Goal: Communication & Community: Participate in discussion

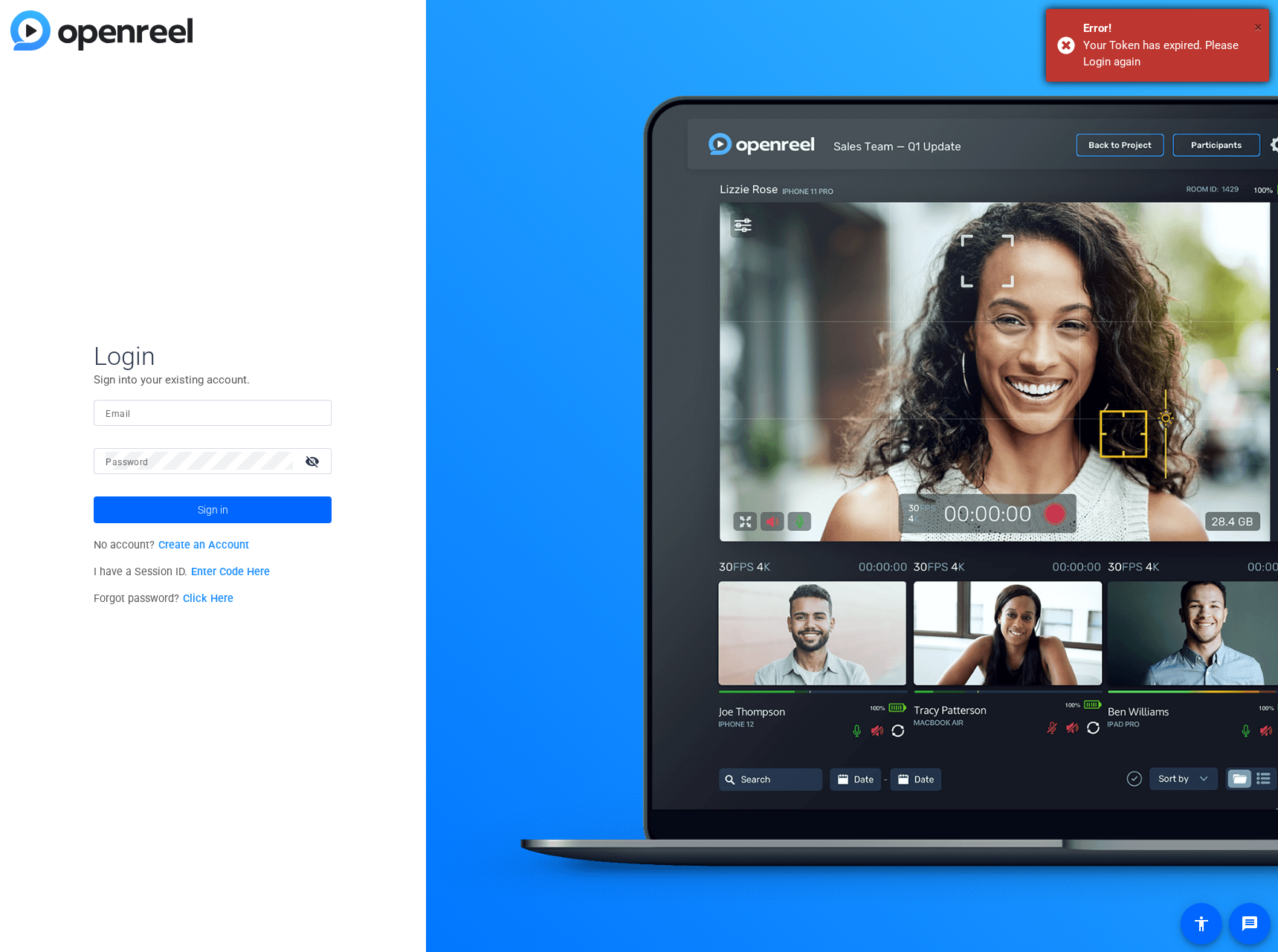
click at [1257, 26] on span "×" at bounding box center [1258, 26] width 8 height 18
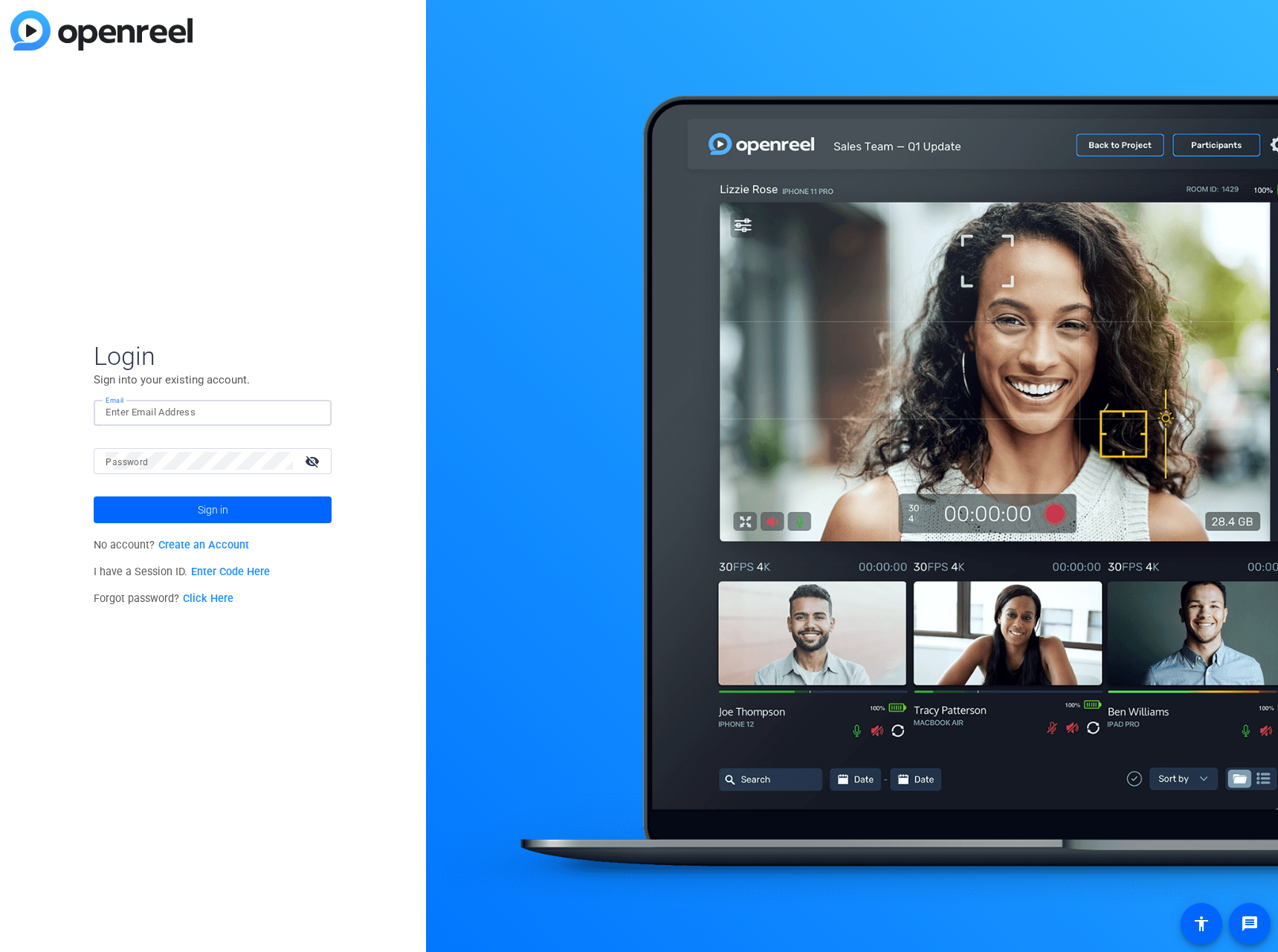
click at [177, 412] on input "Email" at bounding box center [212, 412] width 214 height 18
type input "ky_miller@americancentury.com"
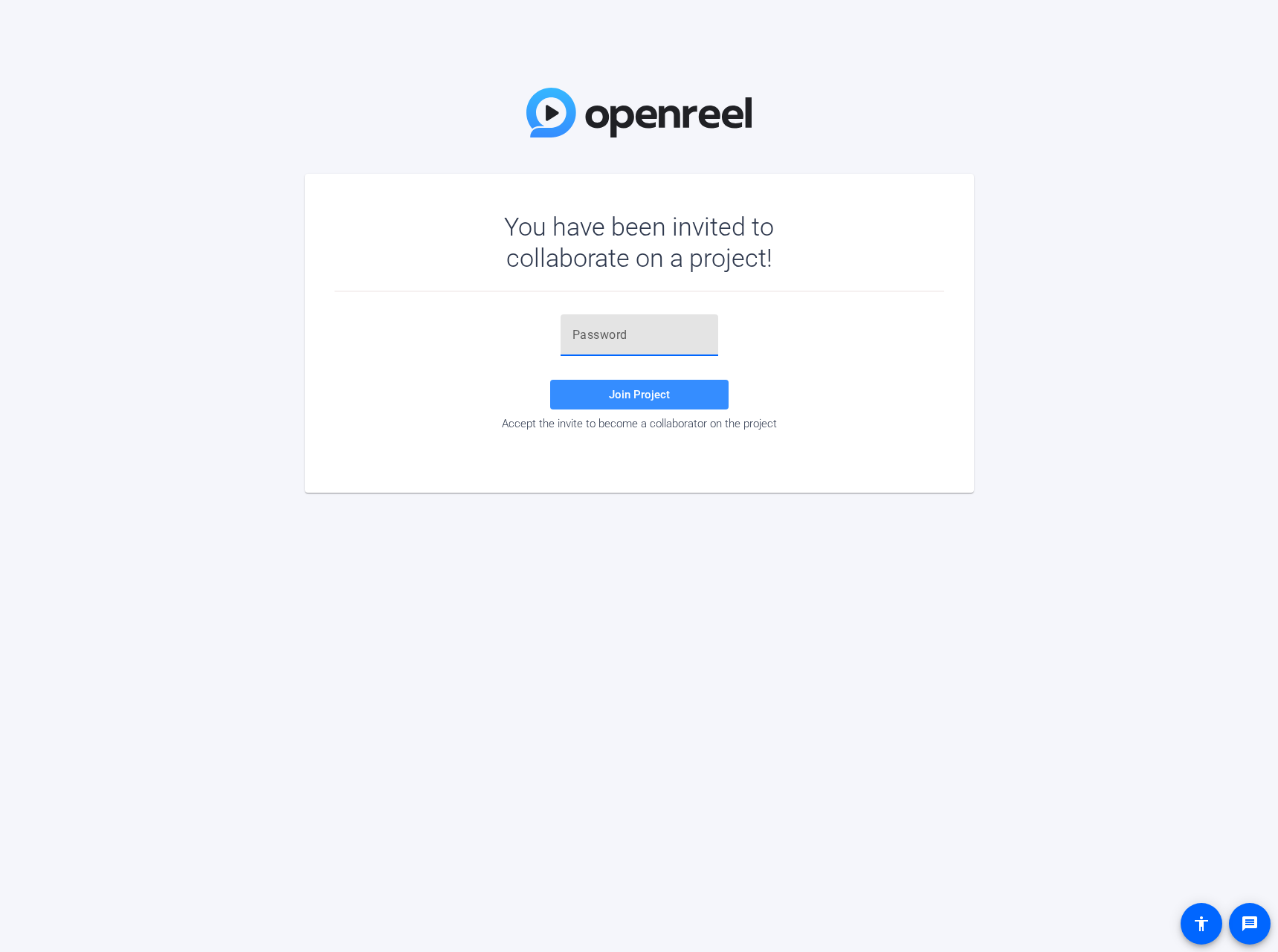
click at [647, 333] on input "text" at bounding box center [638, 335] width 133 height 18
paste input "9bmey2"
type input "9bmey2"
click at [645, 389] on span "Join Project" at bounding box center [639, 395] width 61 height 14
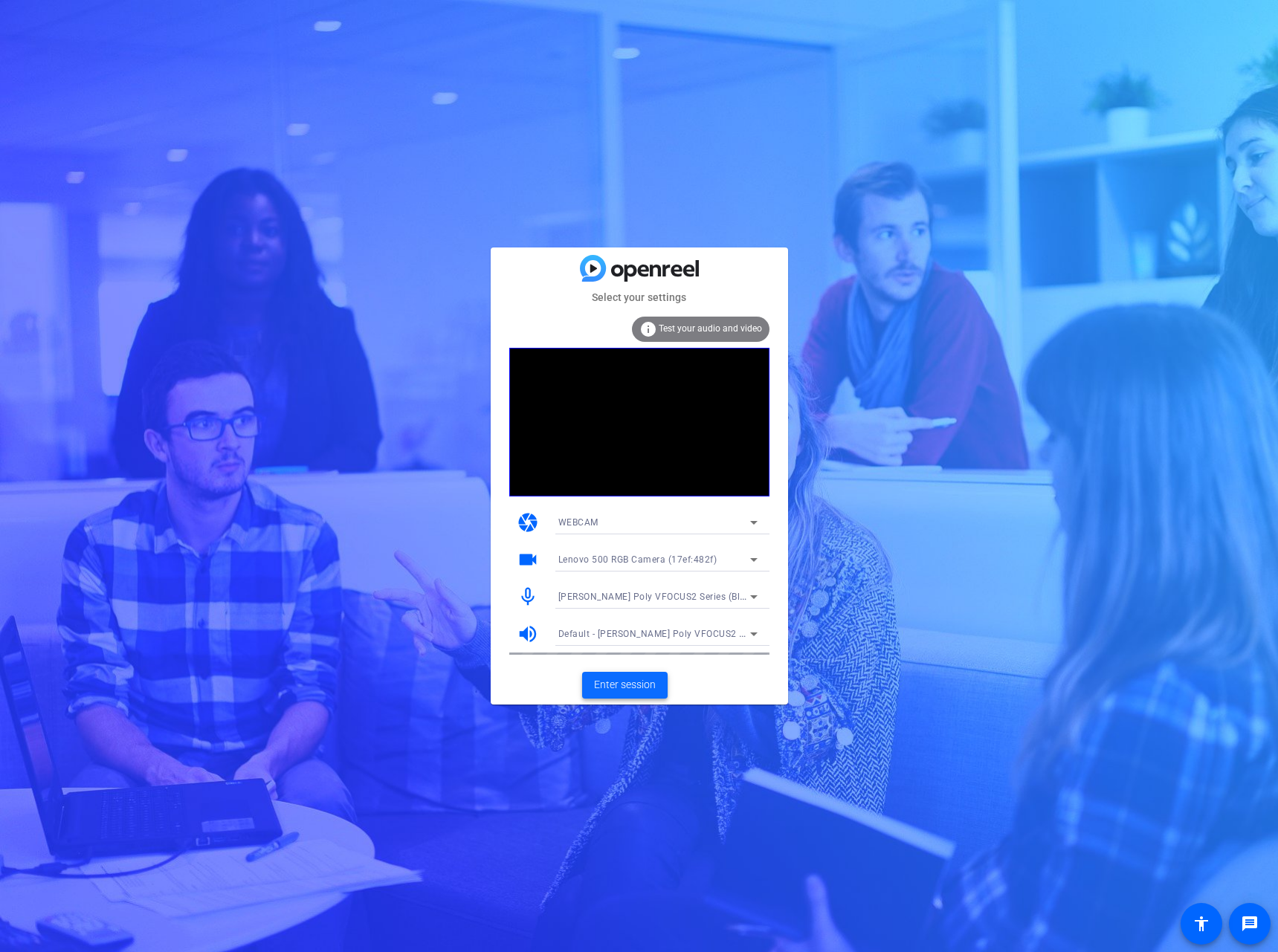
click at [657, 684] on span at bounding box center [625, 685] width 85 height 36
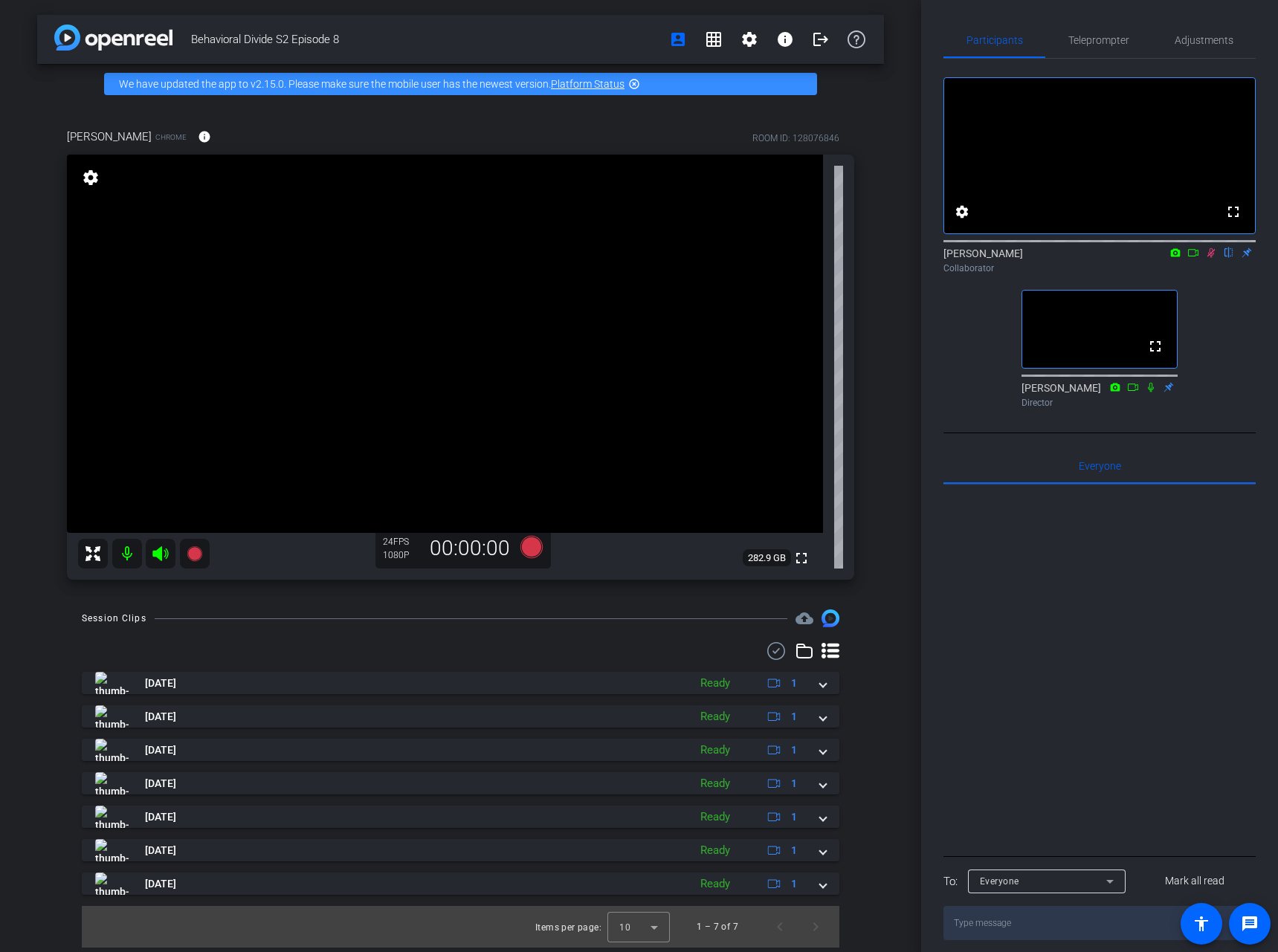
click at [1192, 258] on icon at bounding box center [1193, 252] width 12 height 10
click at [1236, 319] on div "No Video [PERSON_NAME] Collaborator fullscreen [PERSON_NAME] Director" at bounding box center [1099, 236] width 312 height 355
click at [1251, 312] on div "No Video [PERSON_NAME] Collaborator fullscreen [PERSON_NAME] Director" at bounding box center [1099, 236] width 312 height 355
click at [5, 444] on div "Behavioral Divide S2 Episode 8 account_box grid_on settings info logout We have…" at bounding box center [460, 476] width 921 height 952
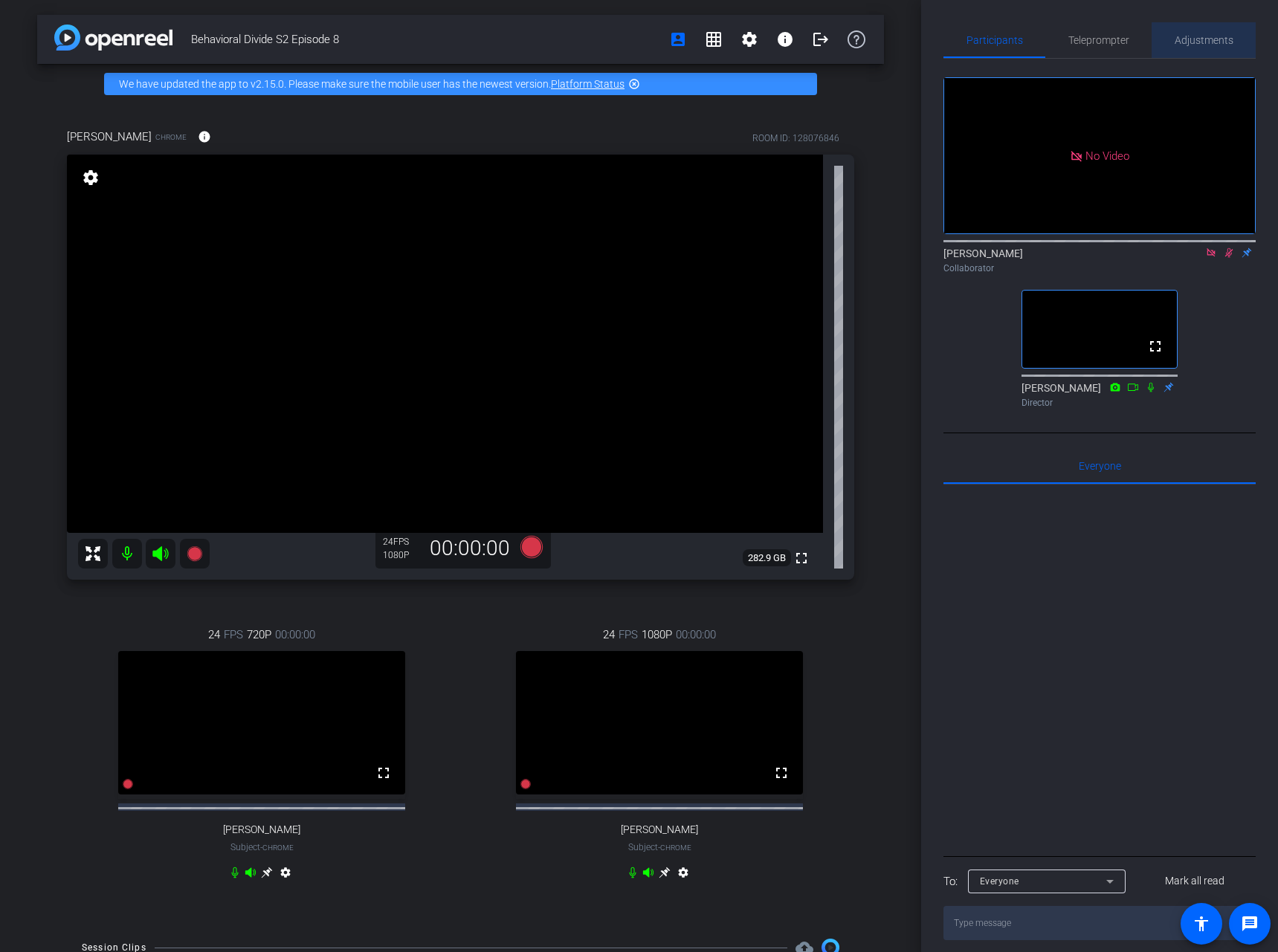
click at [1208, 41] on span "Adjustments" at bounding box center [1204, 40] width 59 height 10
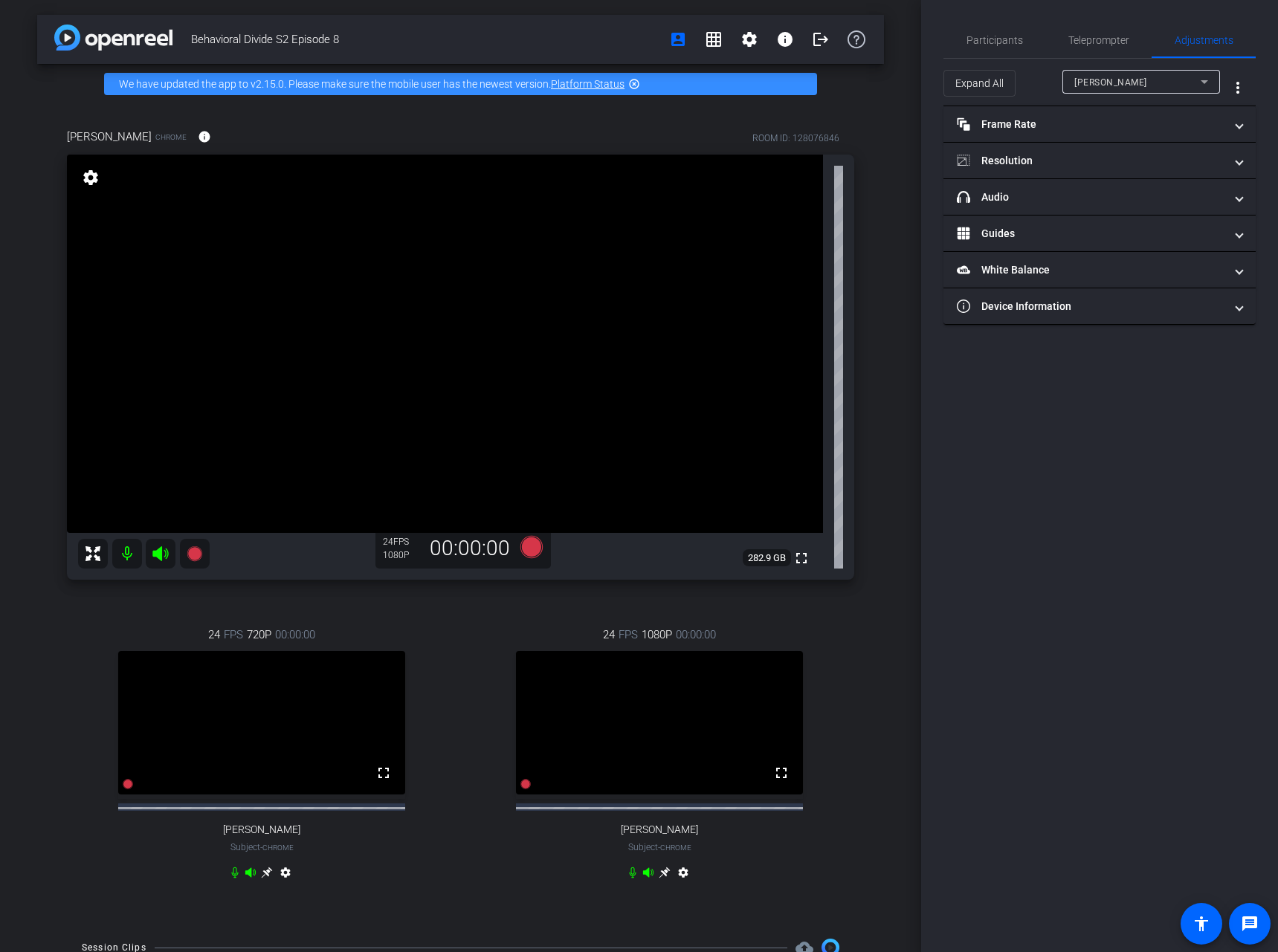
click at [1193, 91] on div "[PERSON_NAME]" at bounding box center [1141, 81] width 133 height 24
click at [1181, 157] on mat-option "[PERSON_NAME]" at bounding box center [1141, 159] width 157 height 24
click at [1234, 196] on mat-expansion-panel-header "headphone icon Audio" at bounding box center [1099, 196] width 312 height 36
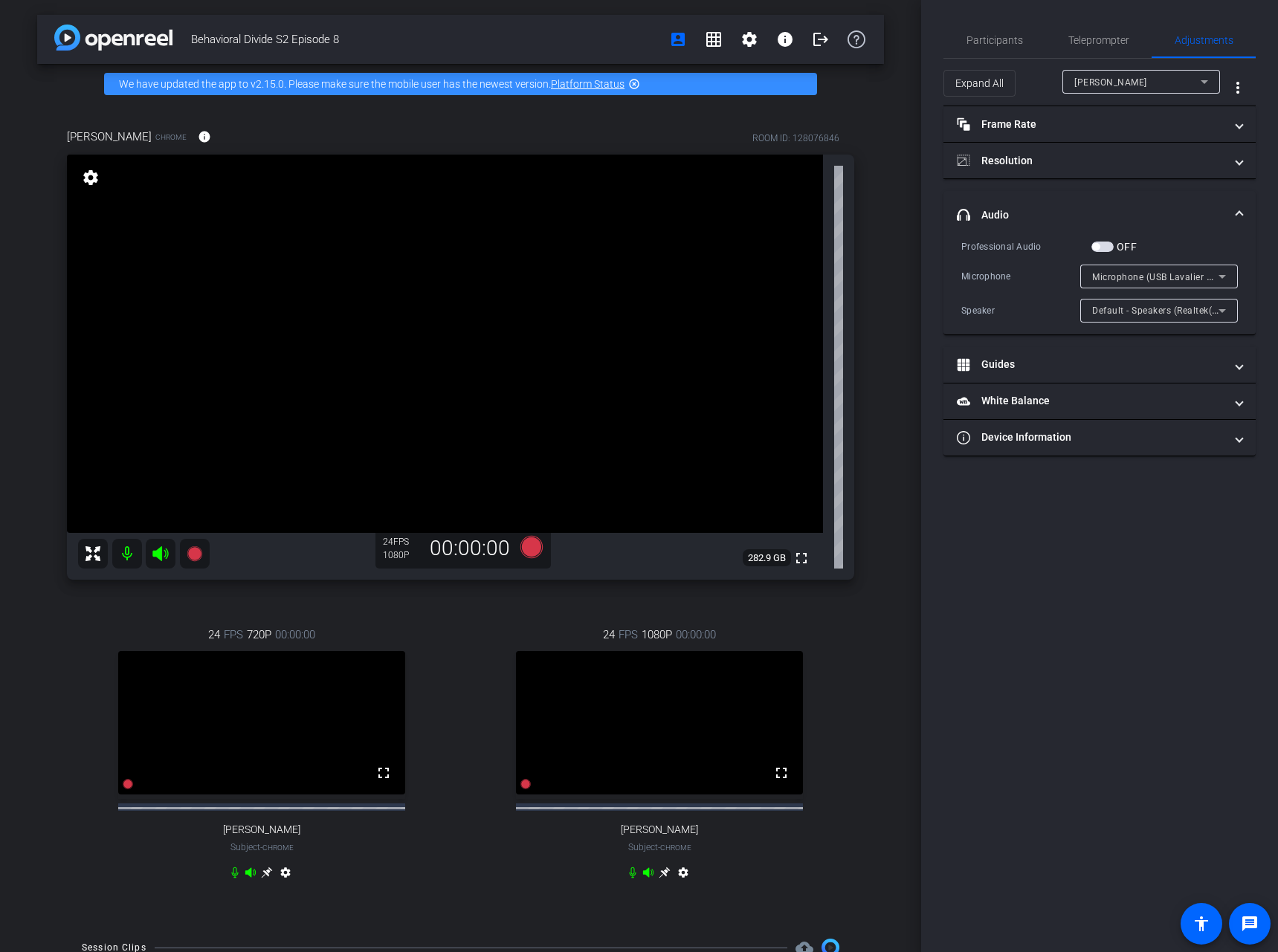
click at [1212, 309] on span "Default - Speakers (Realtek(R) Audio)" at bounding box center [1172, 310] width 161 height 12
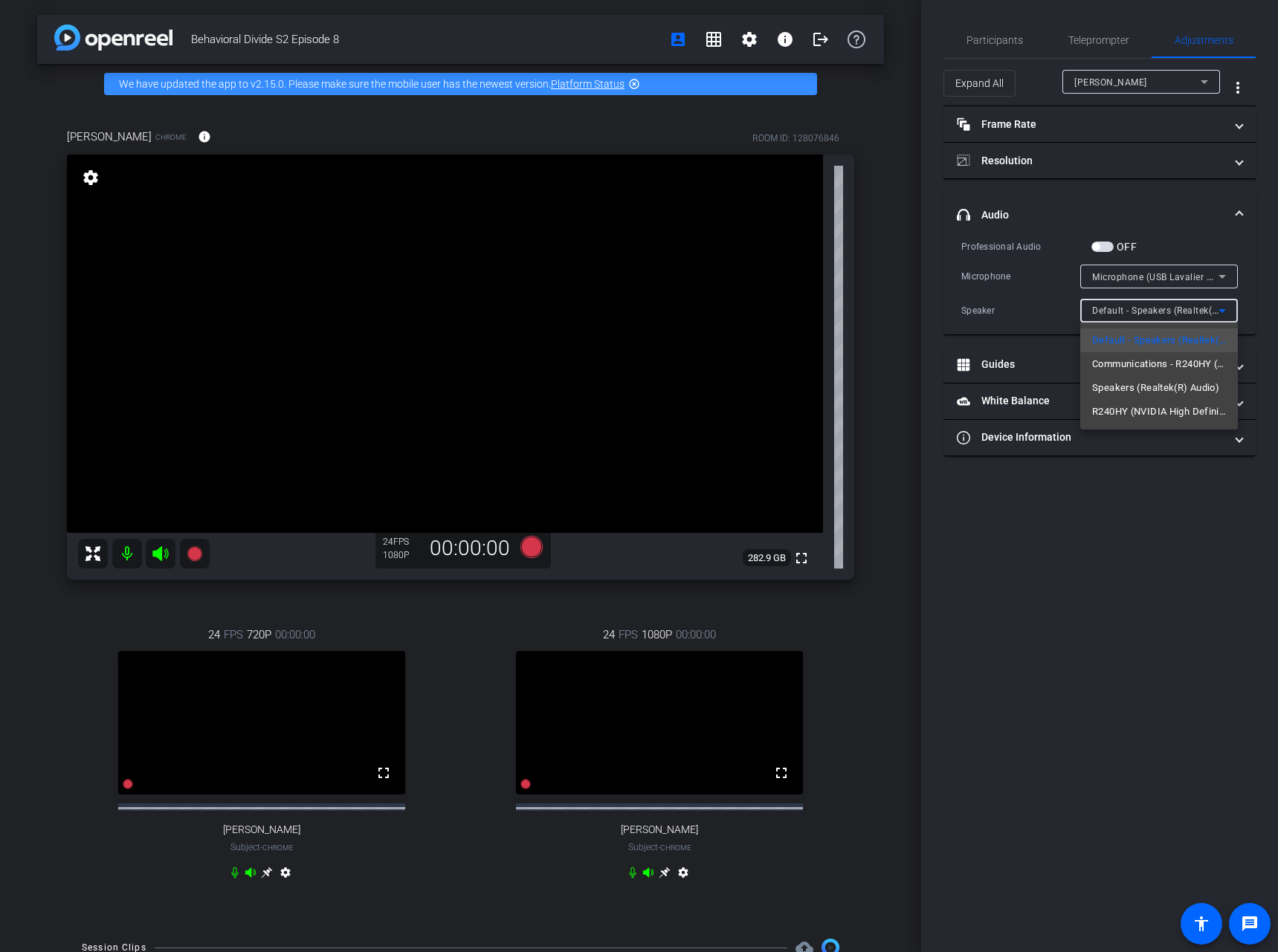
click at [1261, 292] on div at bounding box center [639, 476] width 1278 height 952
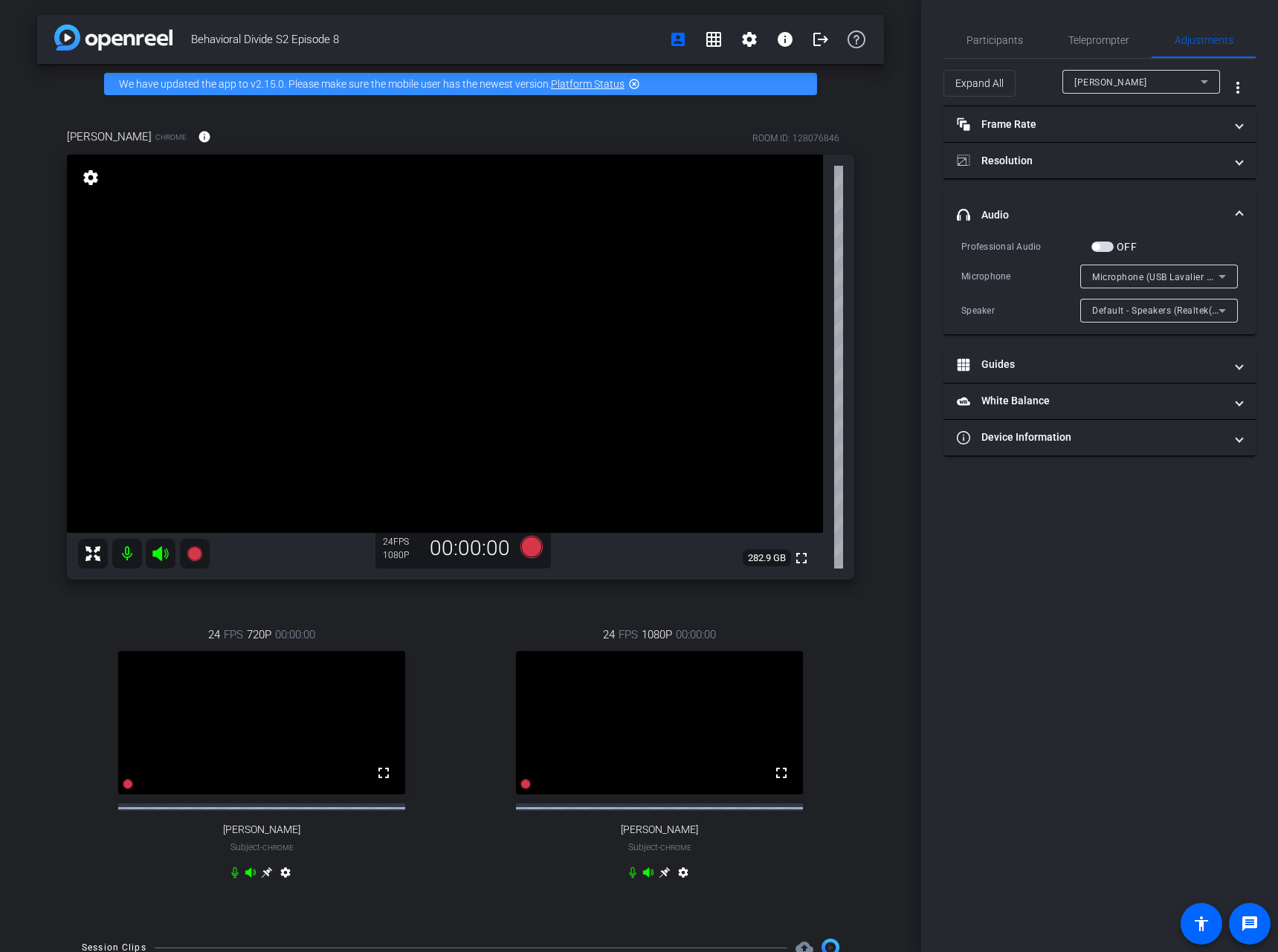
click at [1221, 310] on icon at bounding box center [1221, 311] width 7 height 4
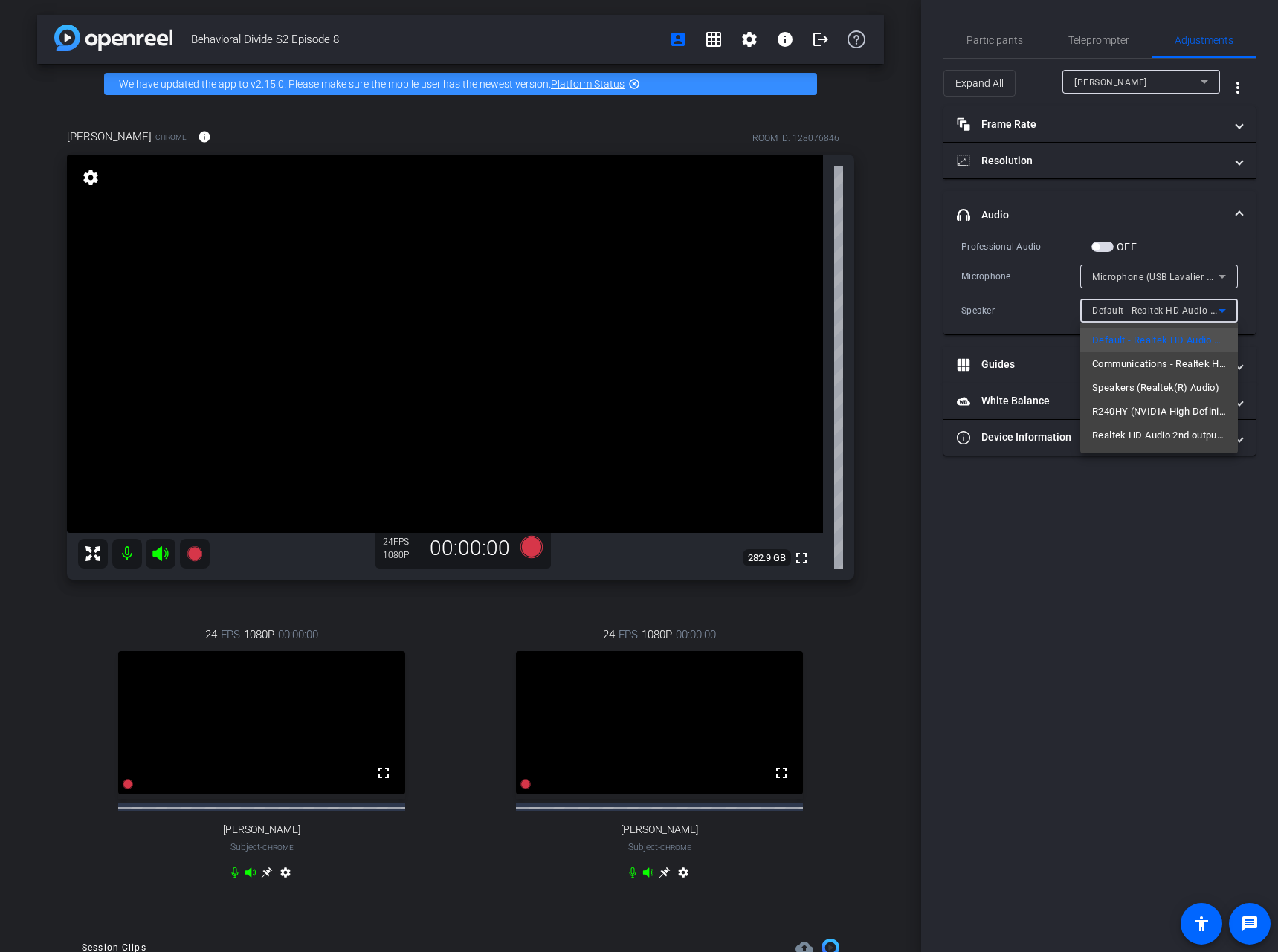
click at [1189, 77] on div at bounding box center [639, 476] width 1278 height 952
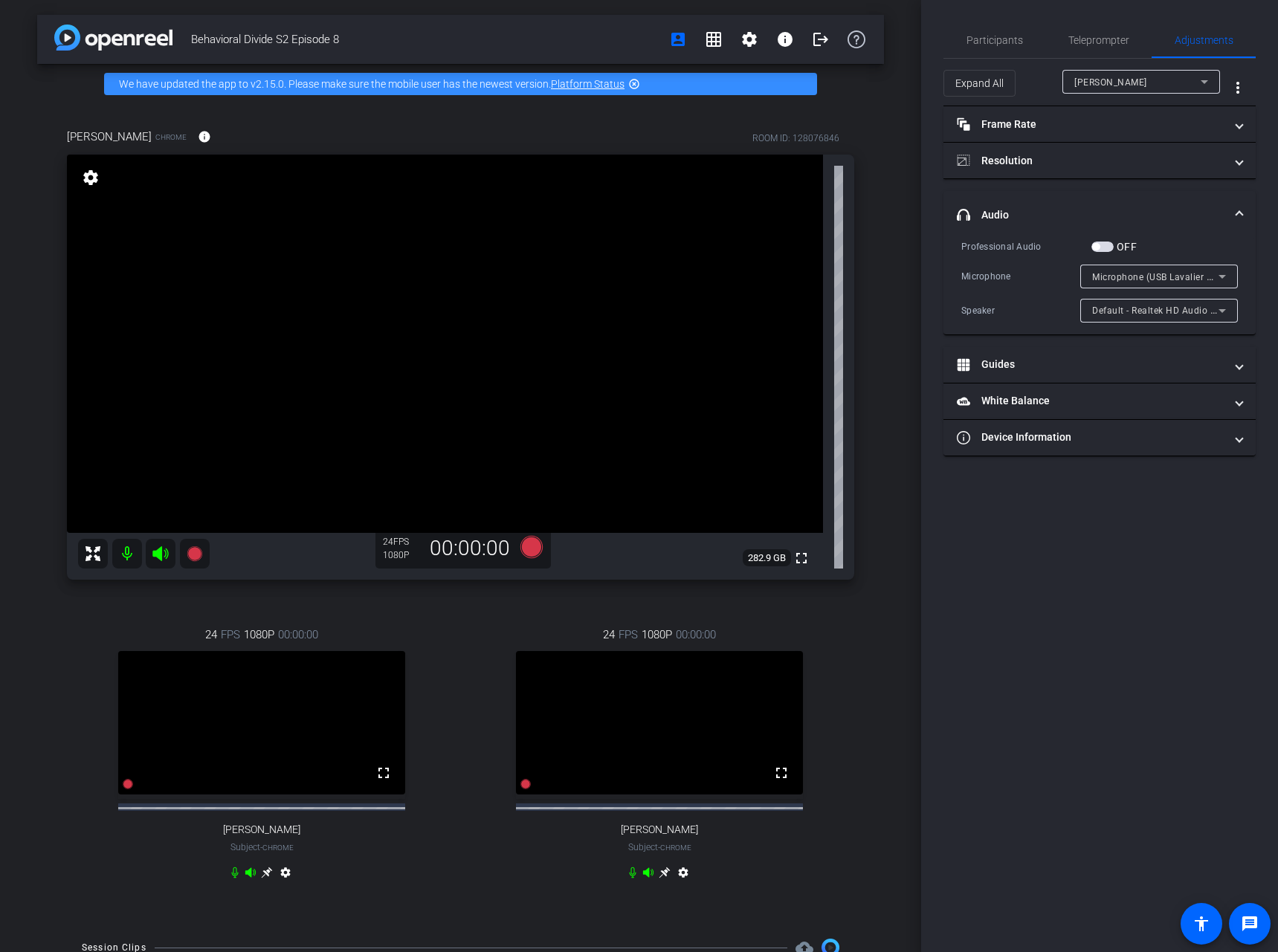
click at [1189, 77] on div "[PERSON_NAME]" at bounding box center [1137, 81] width 126 height 18
click at [1182, 131] on mat-option "[PERSON_NAME]" at bounding box center [1141, 135] width 157 height 24
type input "11000"
click at [1179, 80] on div "[PERSON_NAME]" at bounding box center [1137, 81] width 126 height 18
click at [1260, 264] on div at bounding box center [639, 476] width 1278 height 952
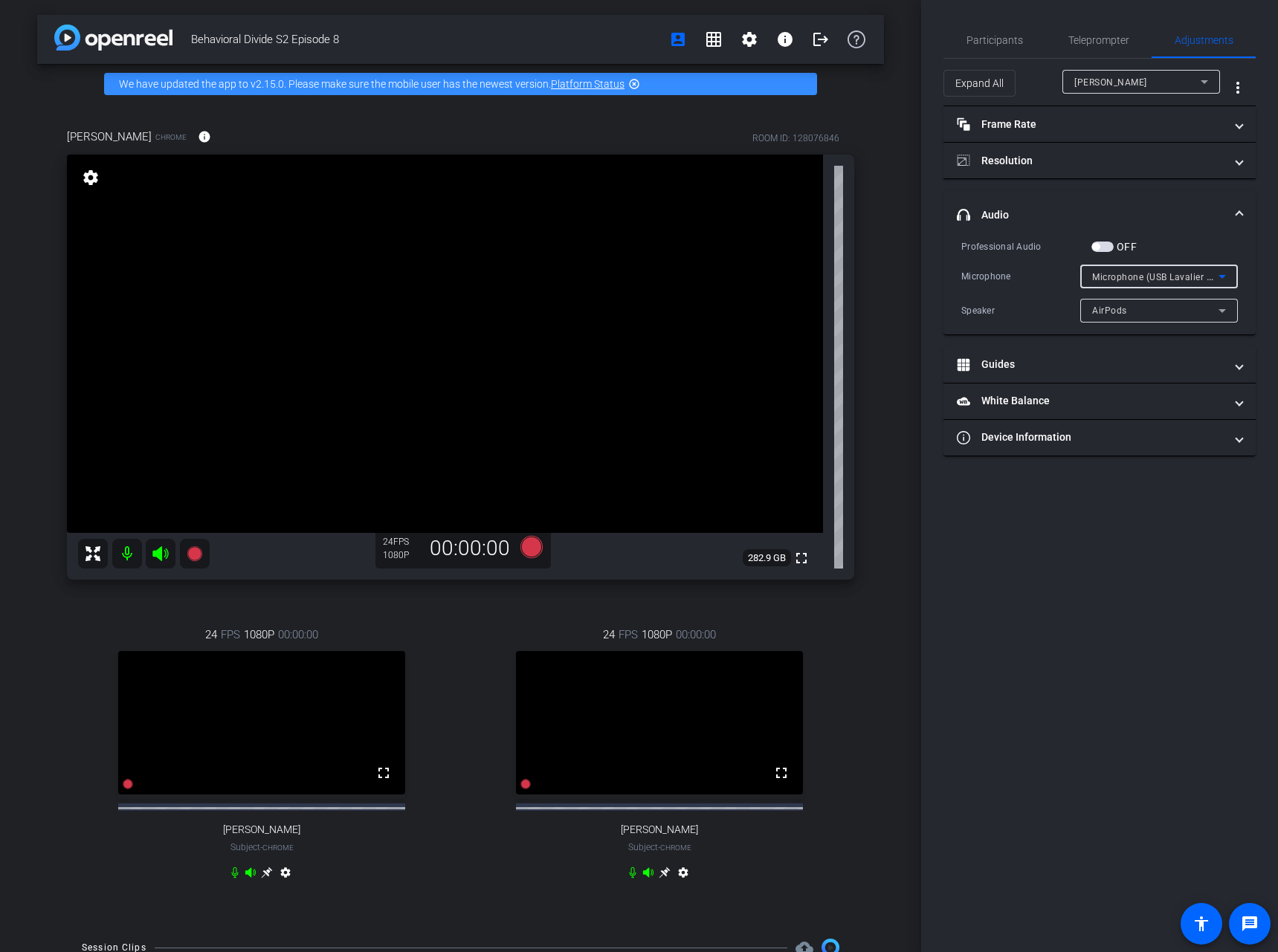
click at [1226, 273] on icon at bounding box center [1222, 276] width 18 height 18
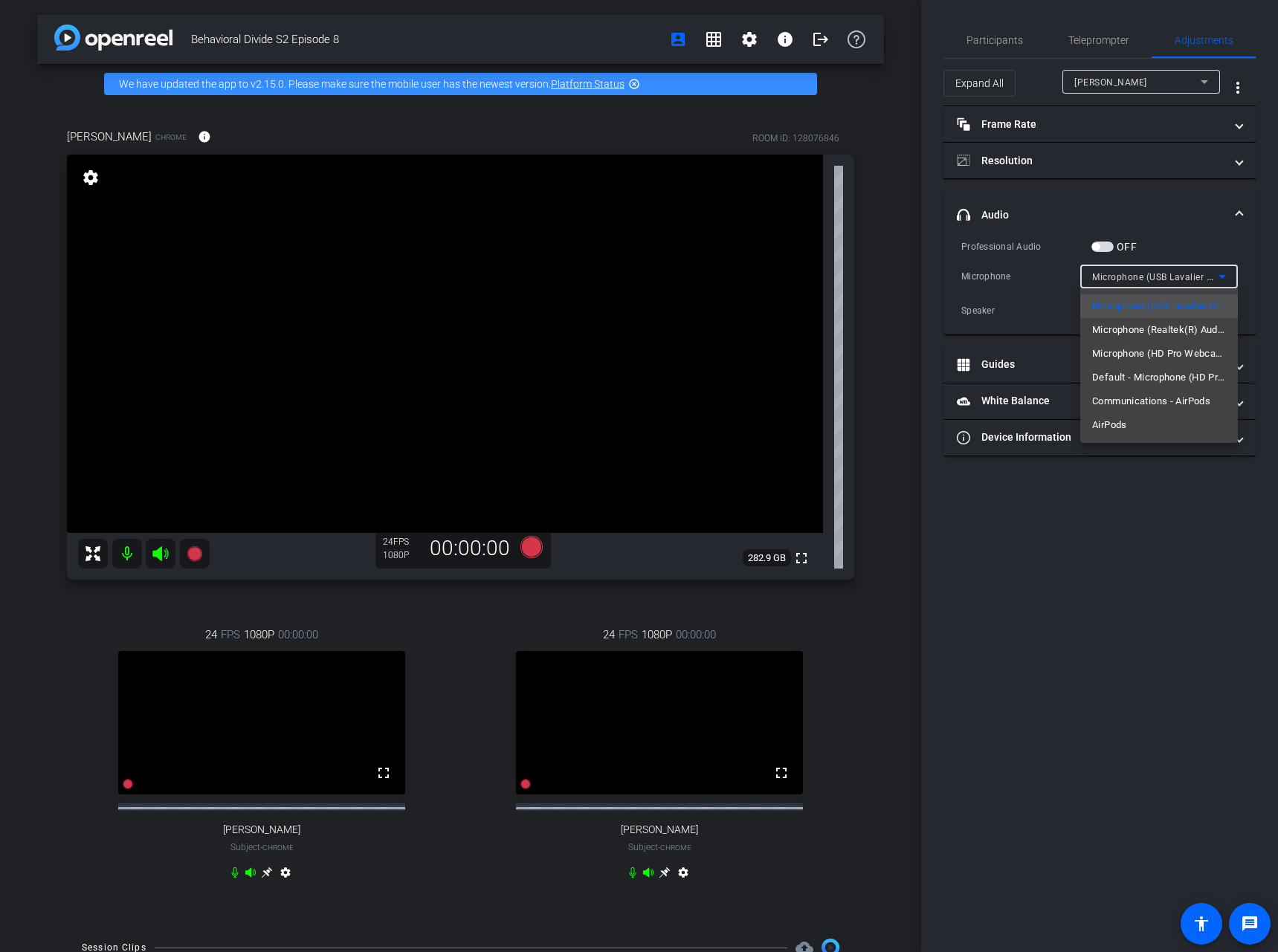
click at [1256, 254] on div at bounding box center [639, 476] width 1278 height 952
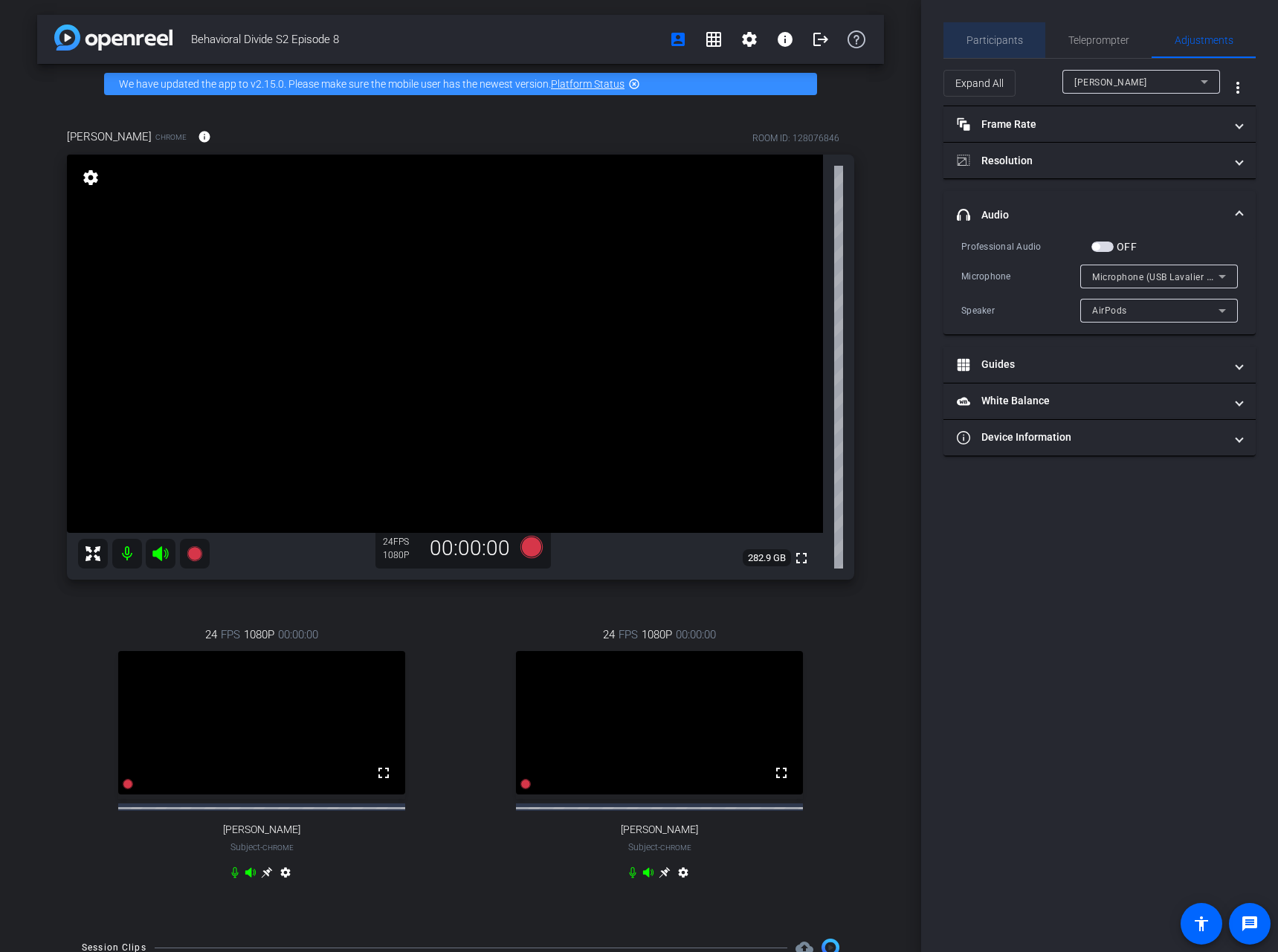
click at [1006, 29] on span "Participants" at bounding box center [994, 40] width 57 height 36
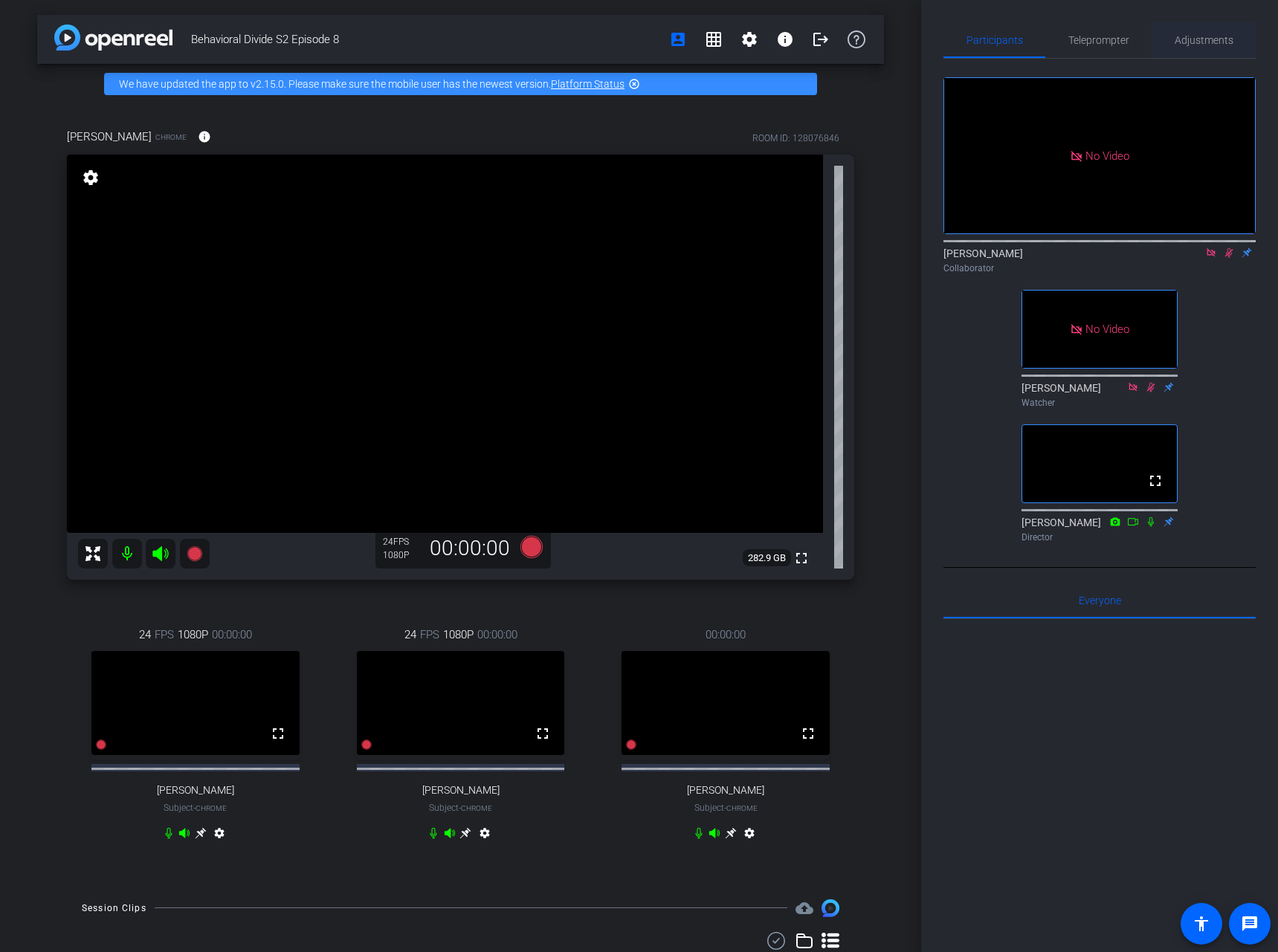
click at [1205, 42] on span "Adjustments" at bounding box center [1204, 40] width 59 height 10
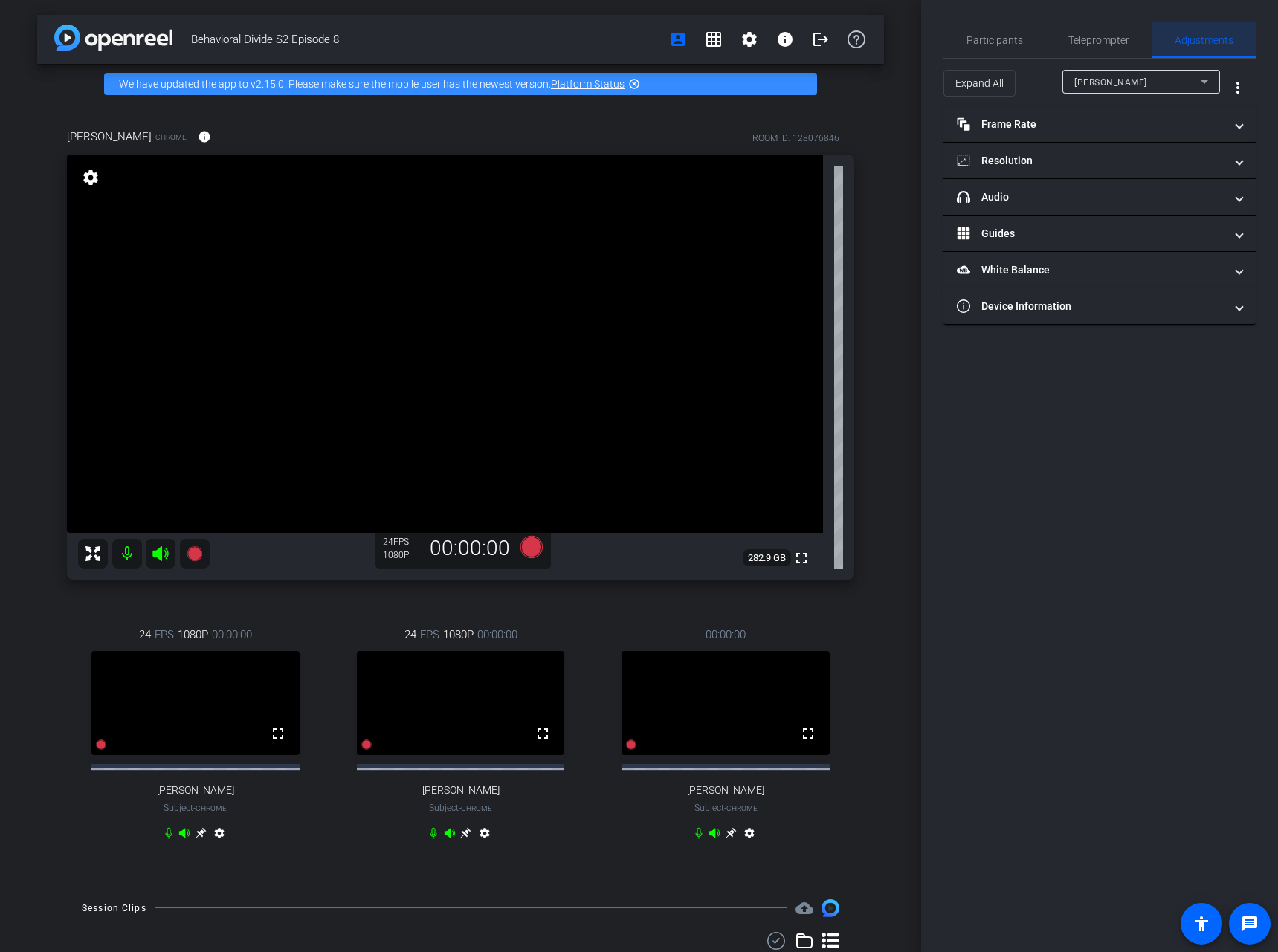
click at [1209, 38] on span "Adjustments" at bounding box center [1204, 40] width 59 height 10
click at [1195, 89] on icon at bounding box center [1204, 81] width 18 height 18
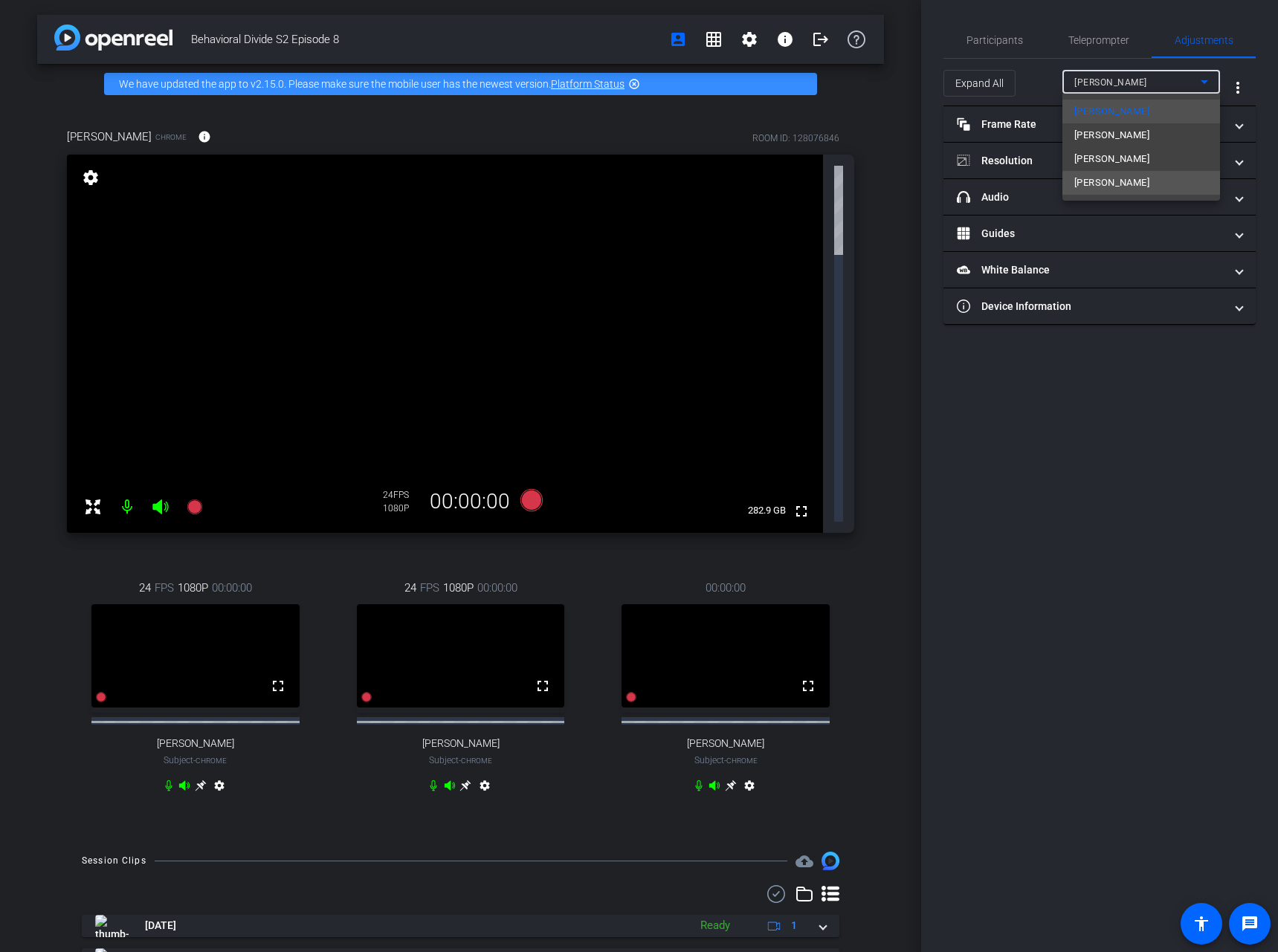
click at [1172, 185] on mat-option "[PERSON_NAME]" at bounding box center [1141, 183] width 157 height 24
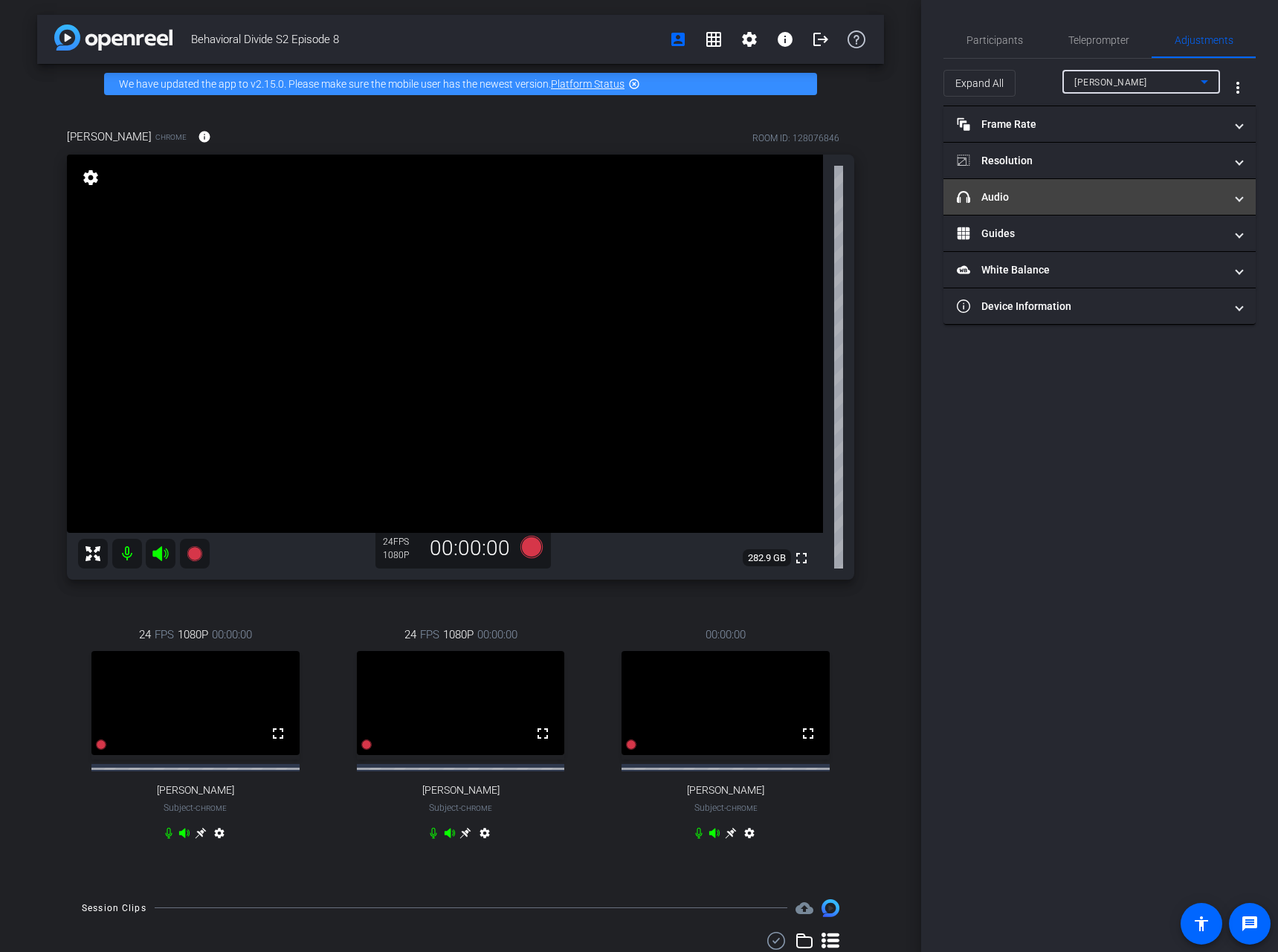
click at [1236, 196] on span at bounding box center [1238, 197] width 6 height 16
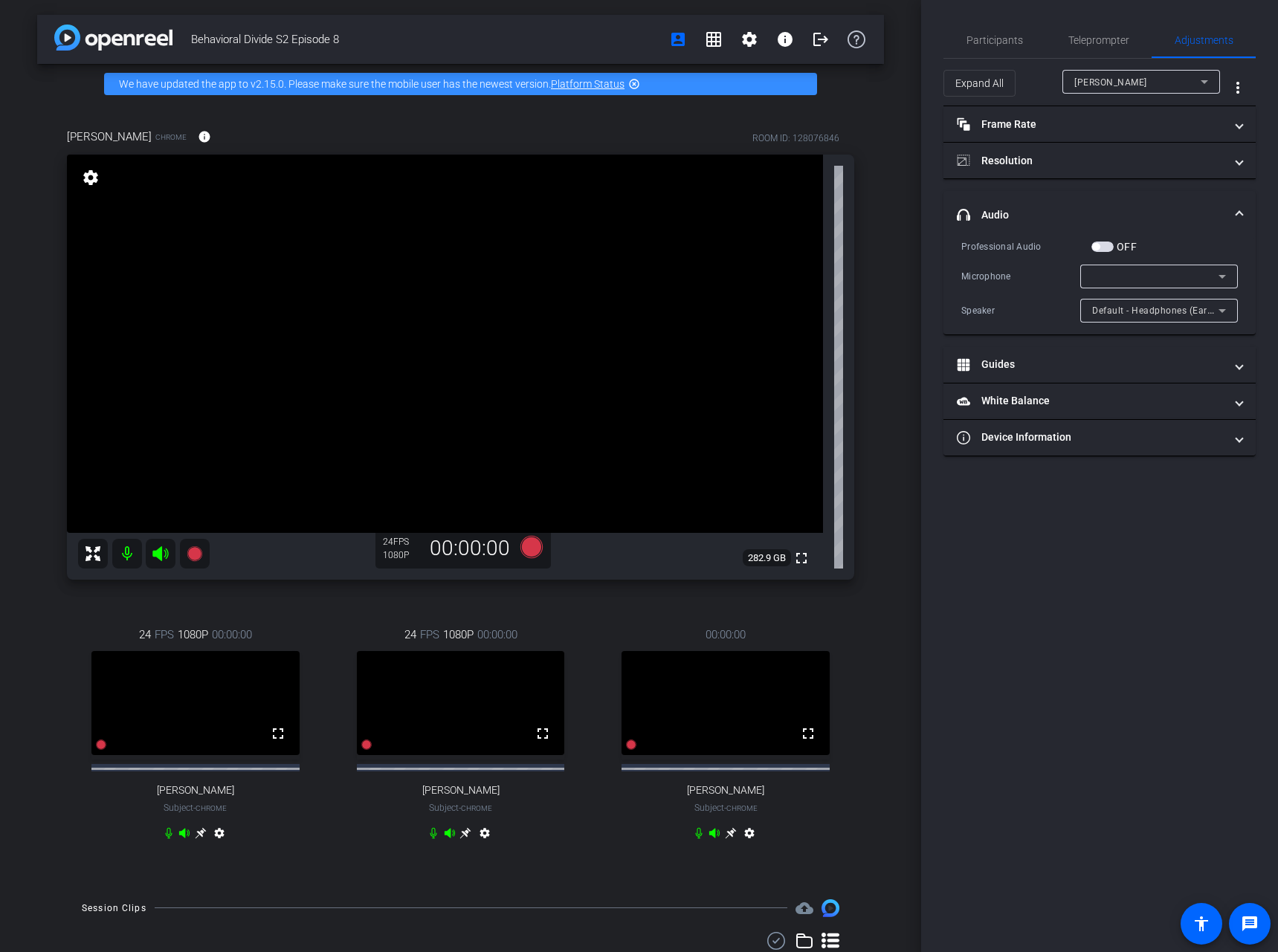
click at [1240, 200] on mat-expansion-panel-header "headphone icon Audio" at bounding box center [1099, 215] width 312 height 48
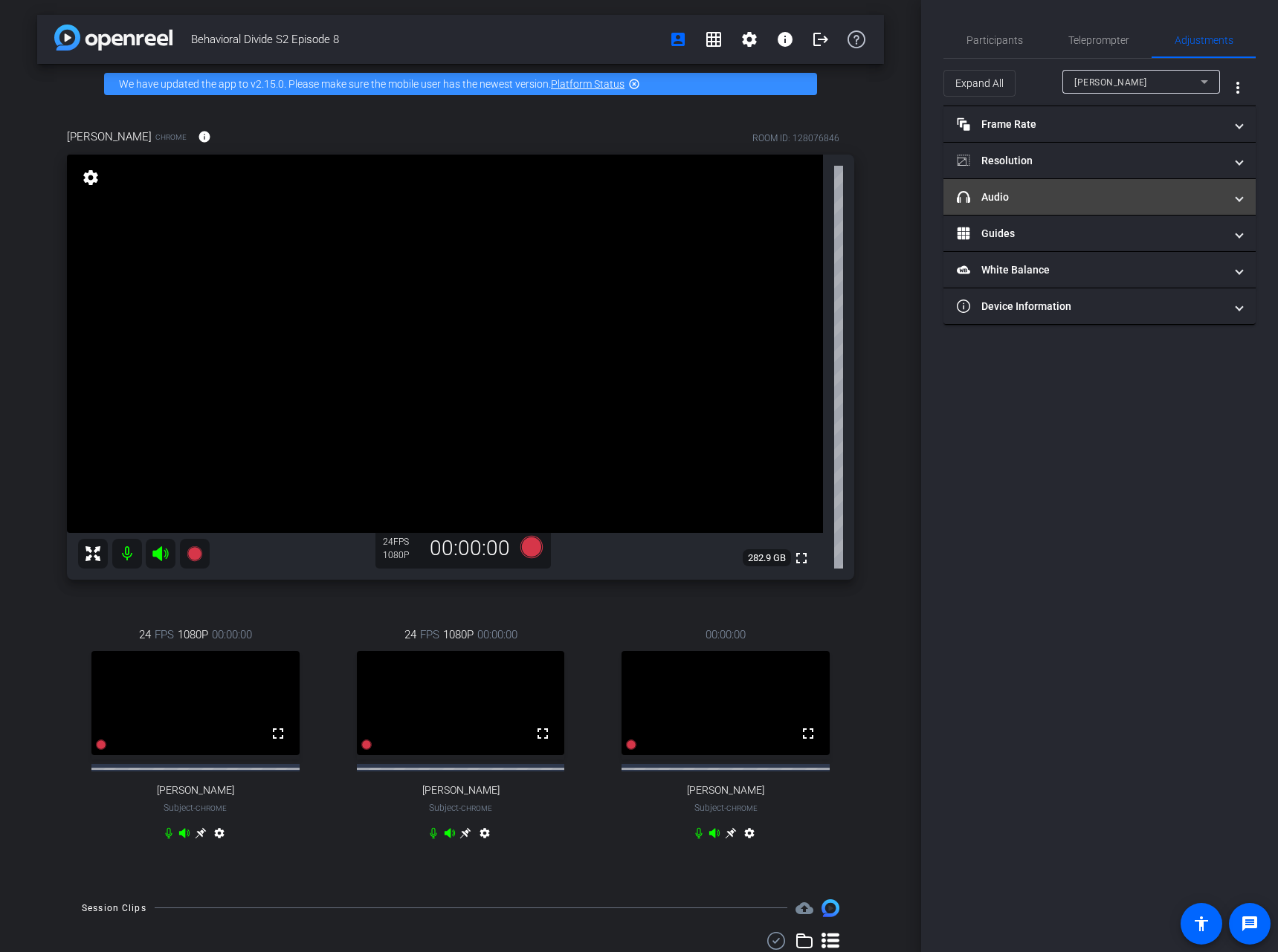
click at [1240, 200] on span at bounding box center [1238, 197] width 6 height 16
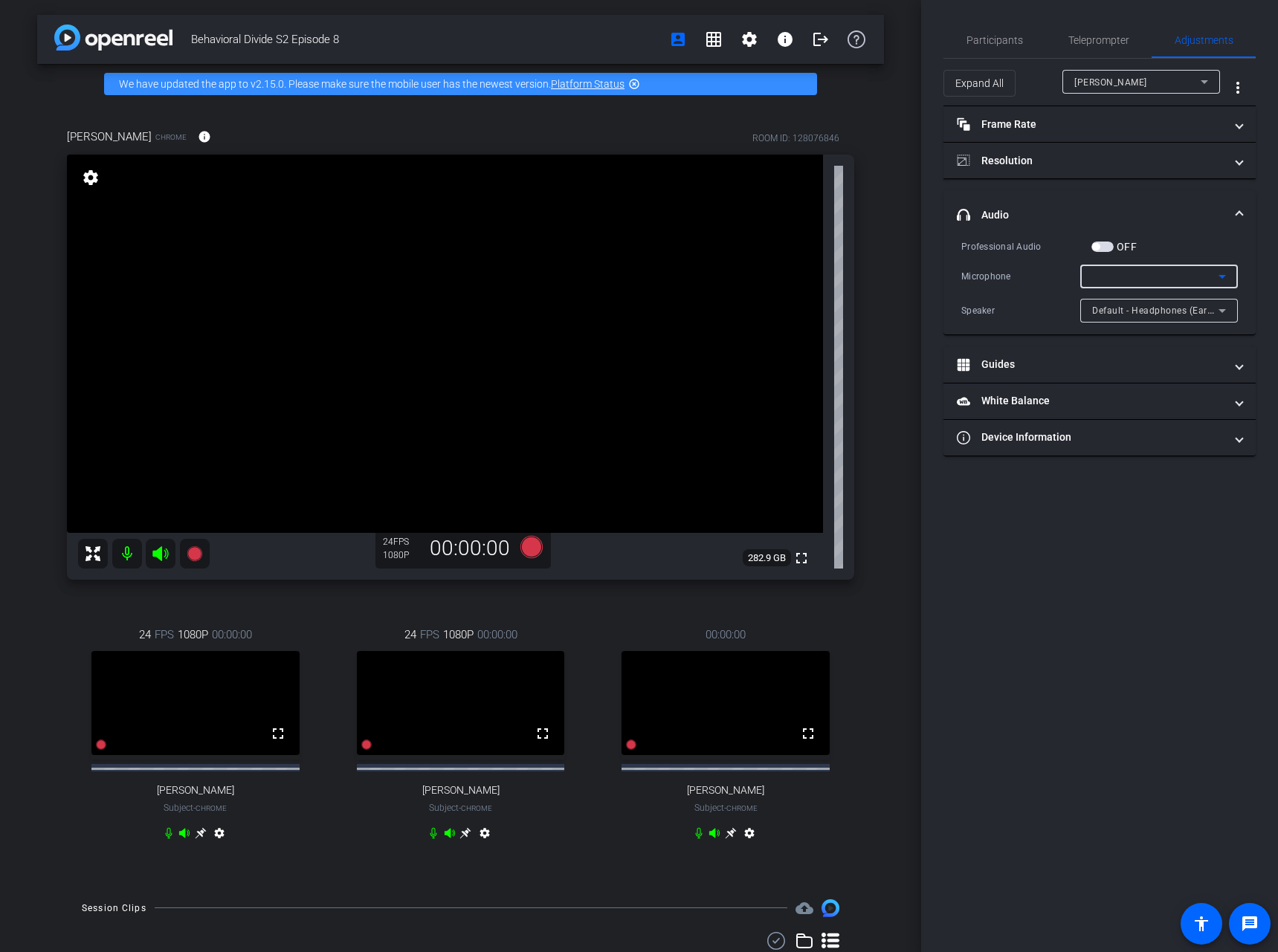
click at [1216, 268] on icon at bounding box center [1222, 276] width 18 height 18
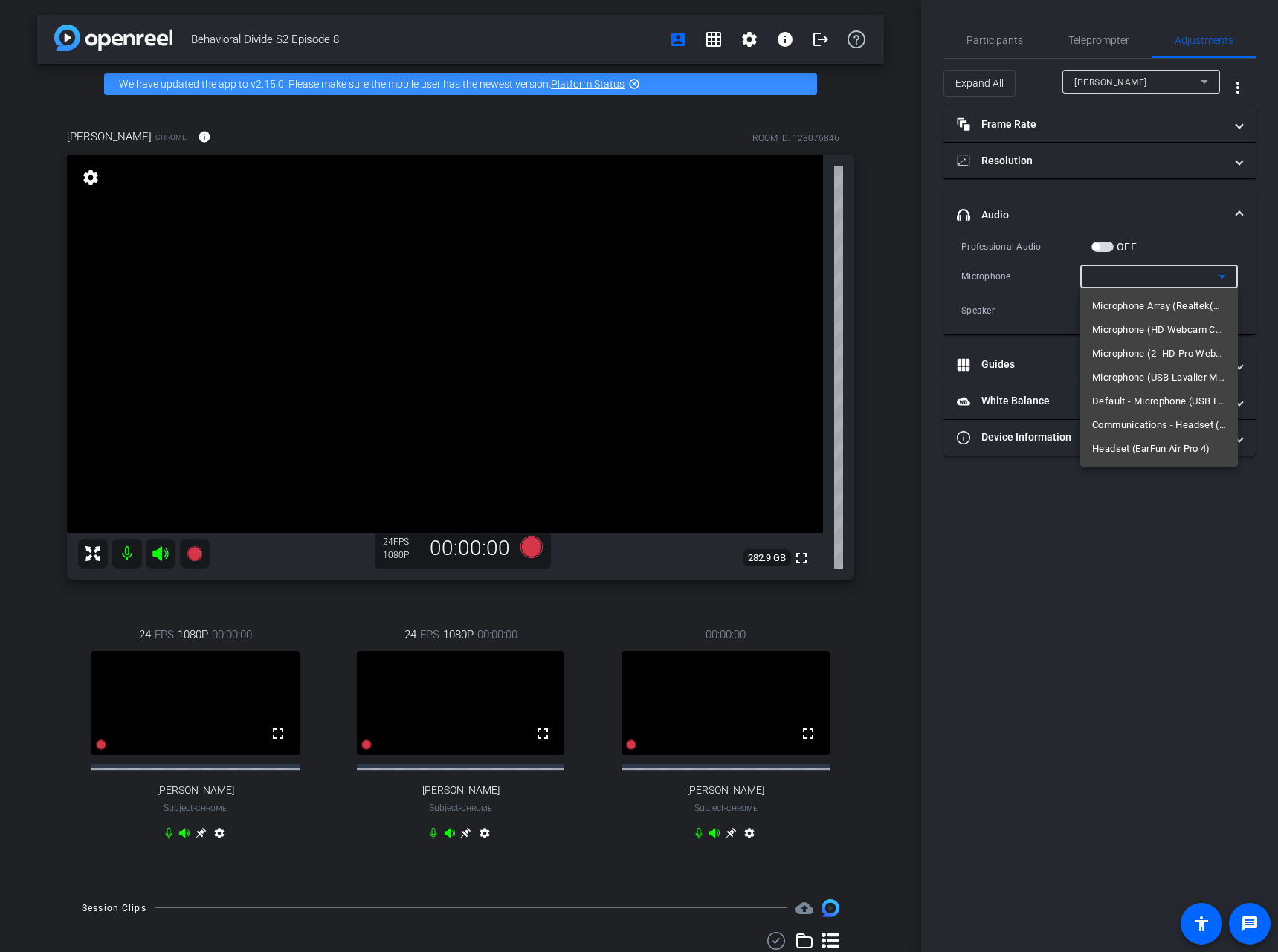
click at [1259, 267] on div at bounding box center [639, 476] width 1278 height 952
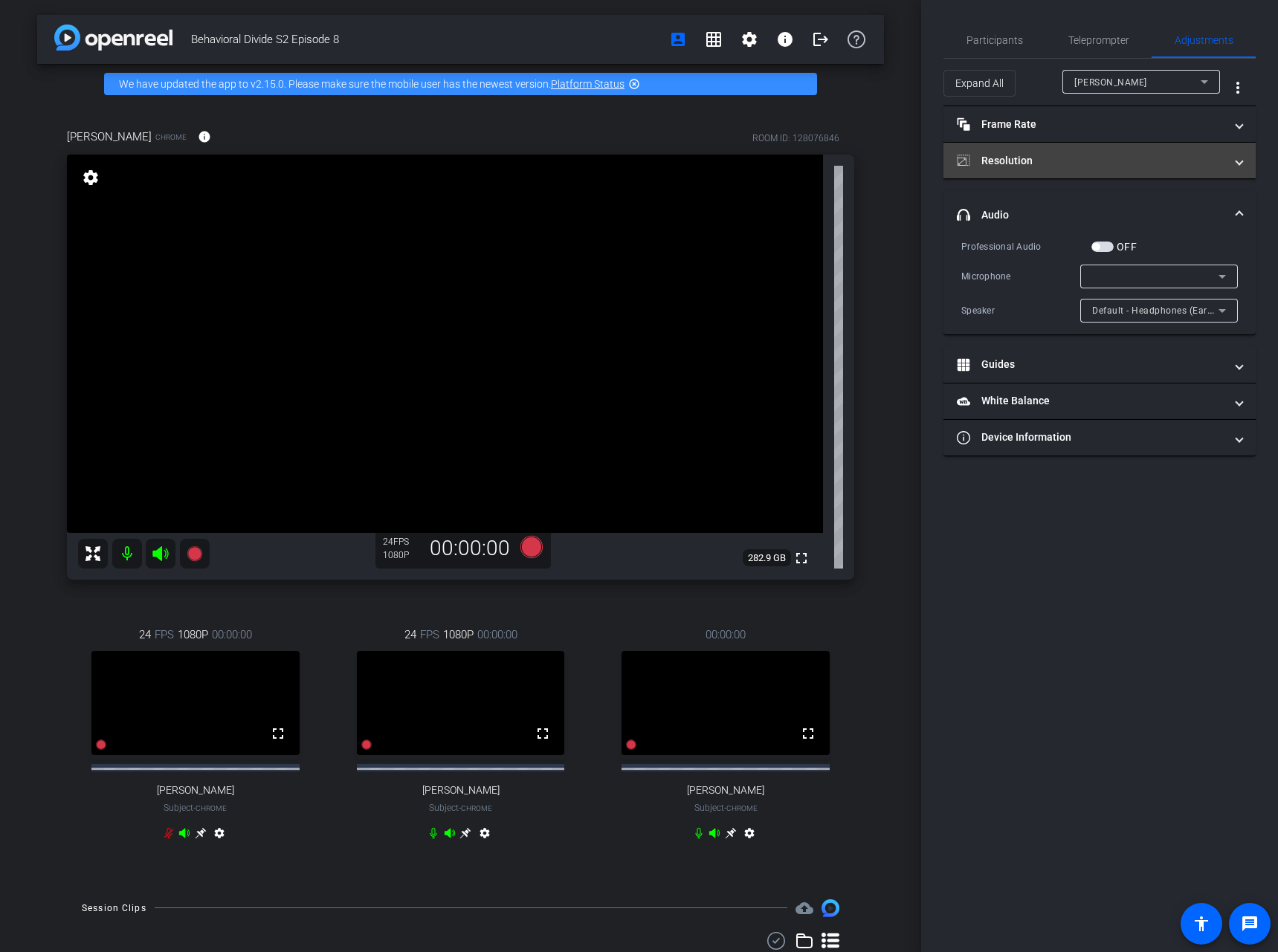
click at [1123, 163] on mat-panel-title "Resolution" at bounding box center [1090, 161] width 268 height 16
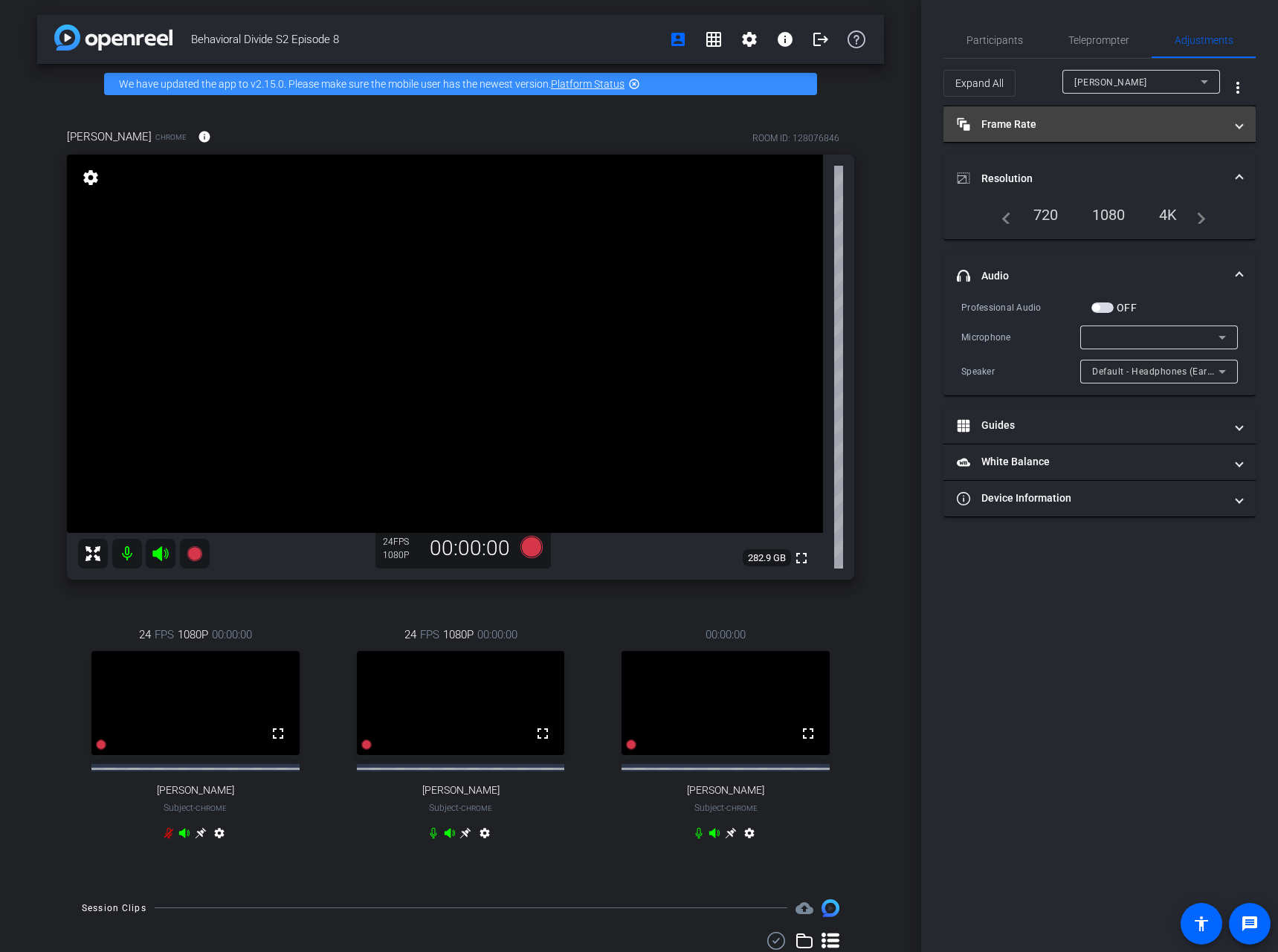
click at [1122, 128] on mat-panel-title "Frame Rate Frame Rate" at bounding box center [1090, 125] width 268 height 16
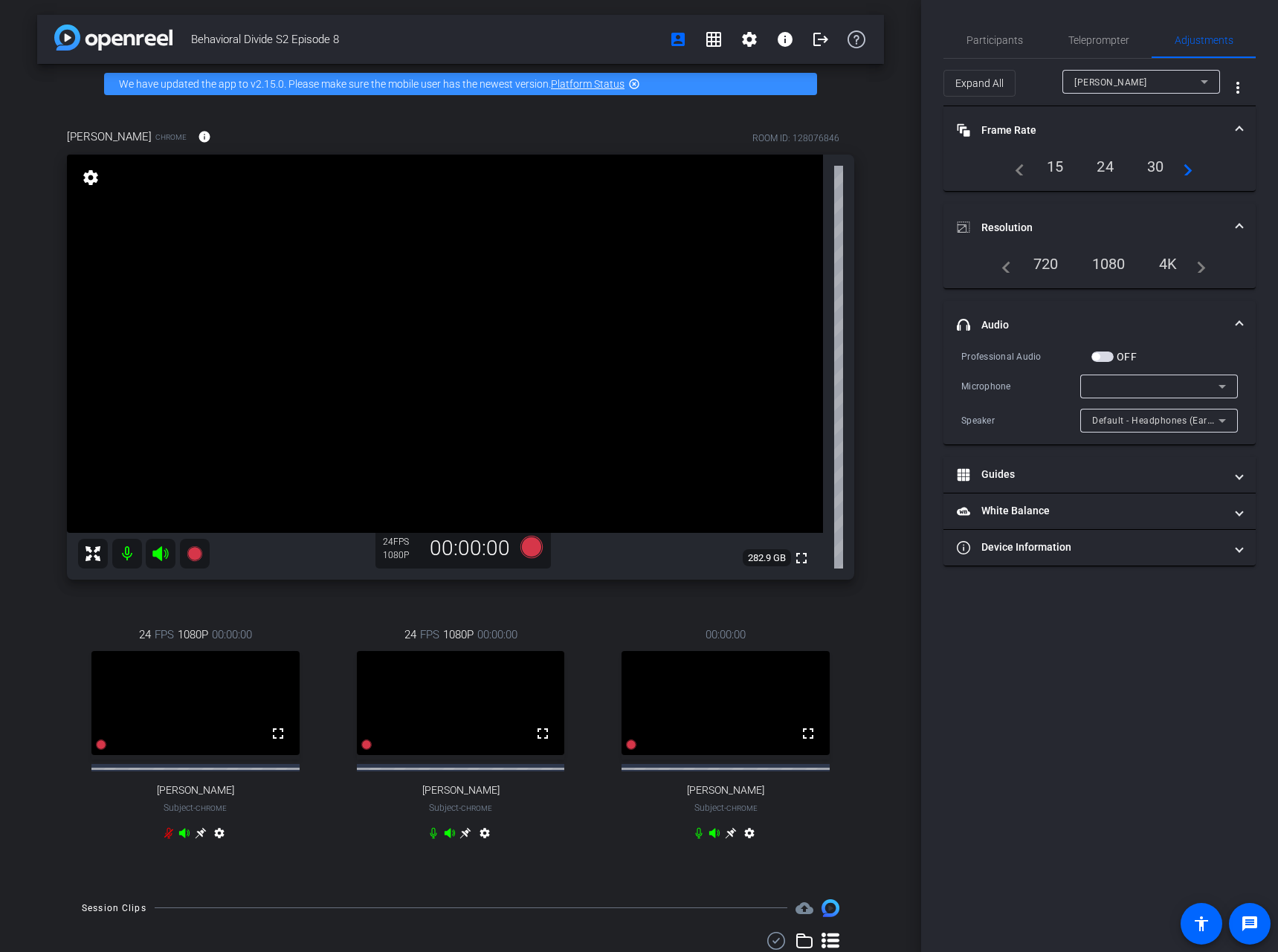
click at [1122, 128] on mat-panel-title "Frame Rate Frame Rate" at bounding box center [1090, 131] width 268 height 16
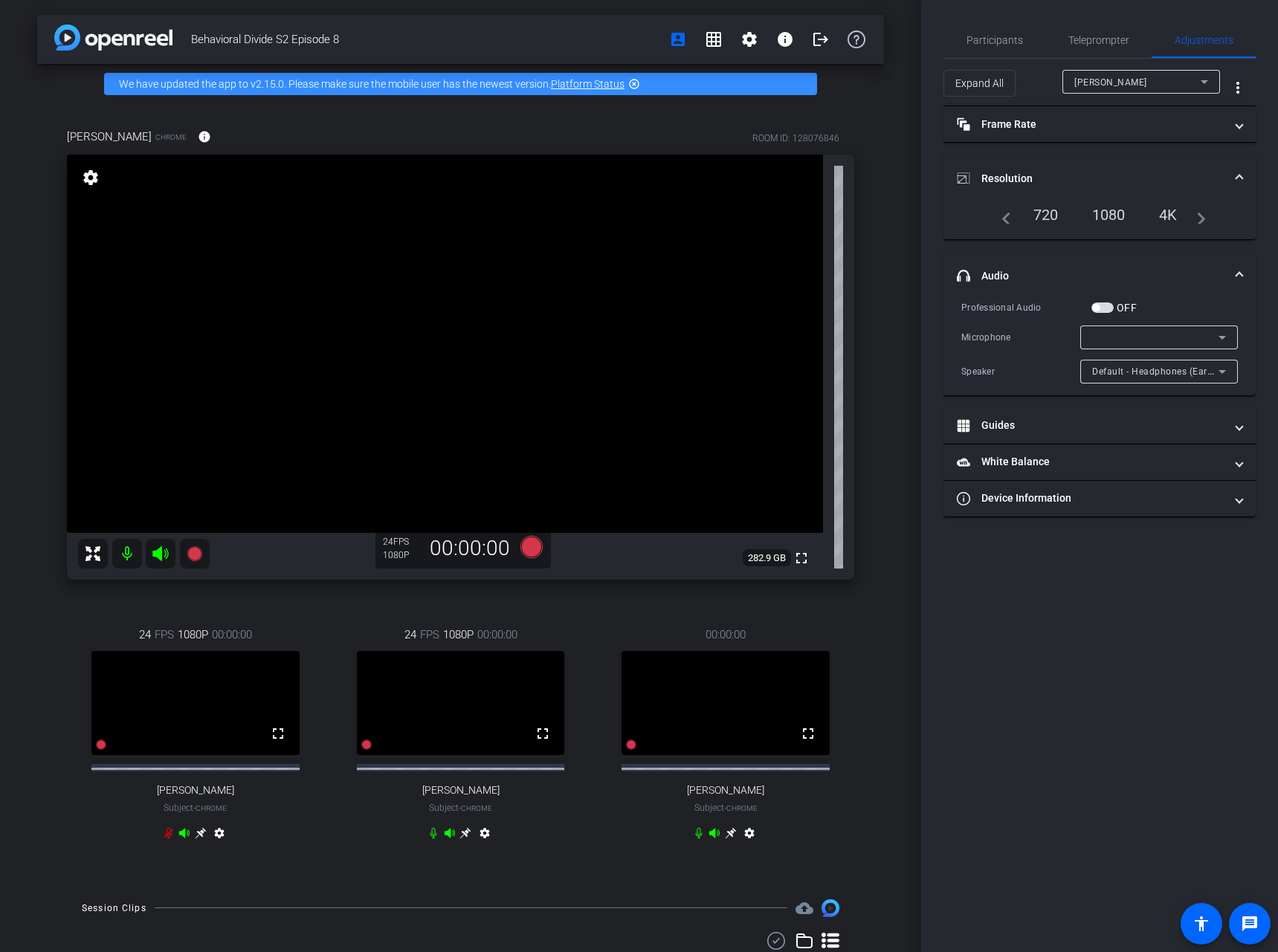
click at [1125, 177] on mat-panel-title "Resolution" at bounding box center [1090, 179] width 268 height 16
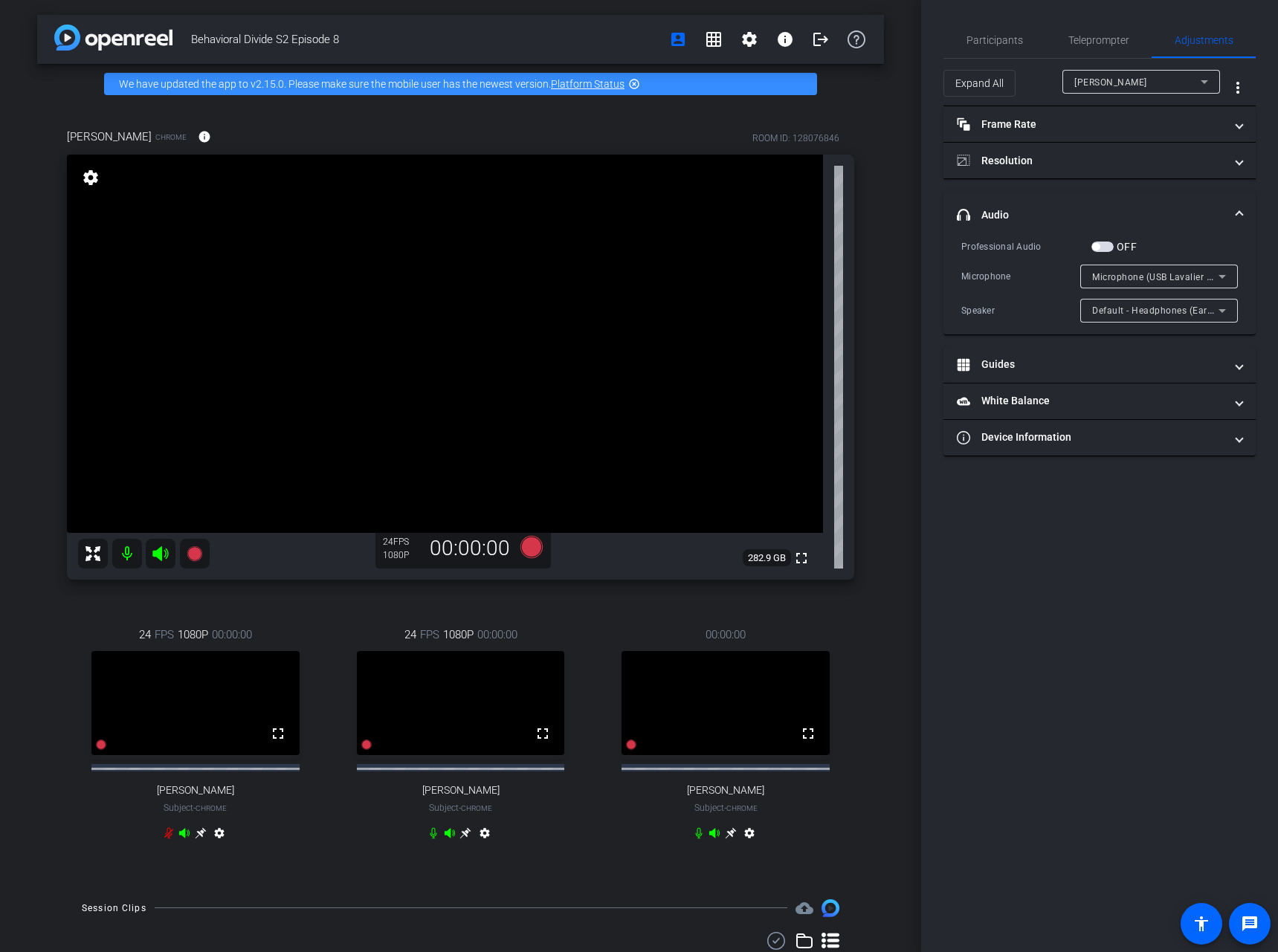
click at [1093, 528] on div "Participants Teleprompter Adjustments [PERSON_NAME] Collaborator [PERSON_NAME] …" at bounding box center [1099, 476] width 357 height 952
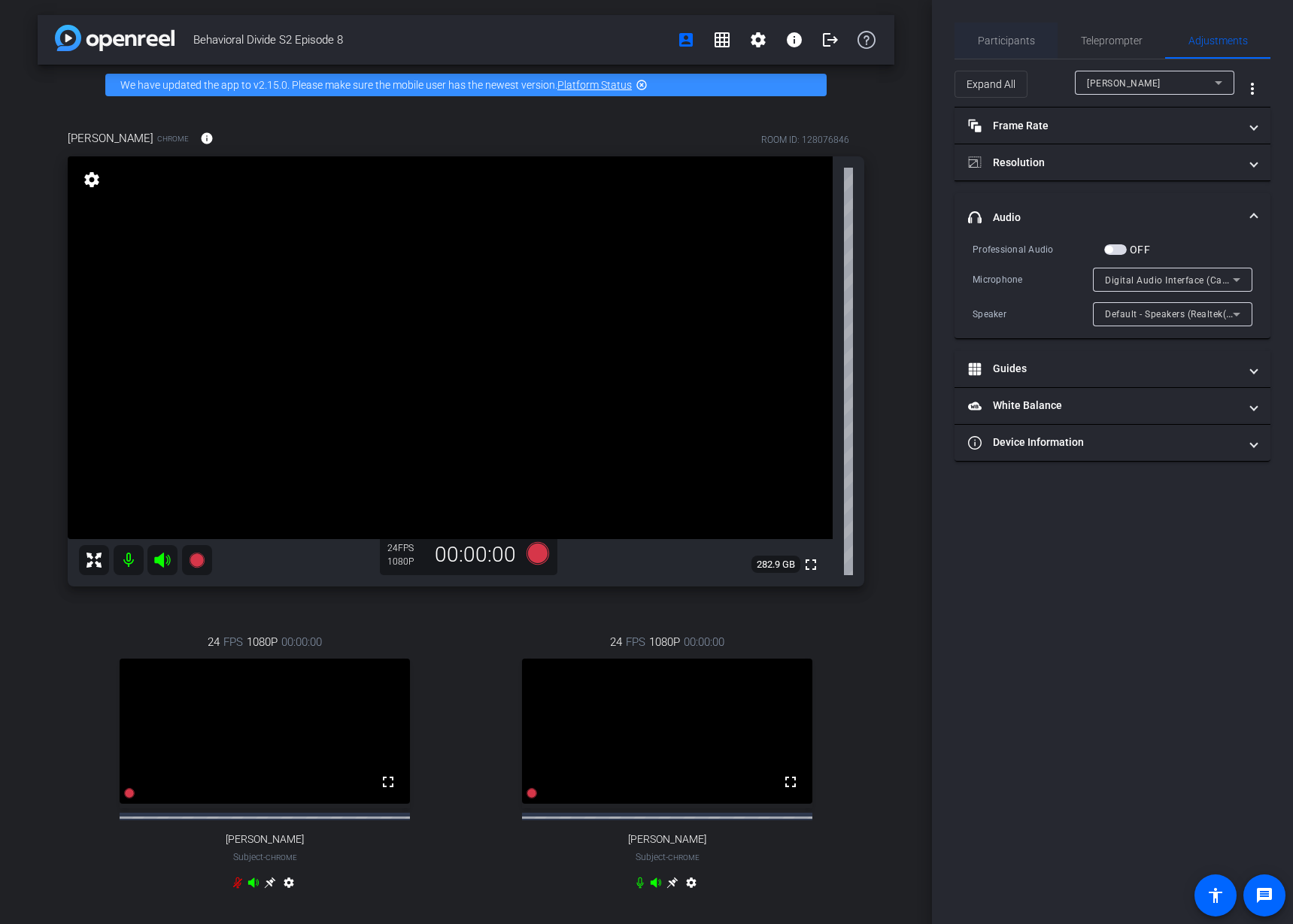
click at [1003, 40] on span "Participants" at bounding box center [1006, 40] width 57 height 10
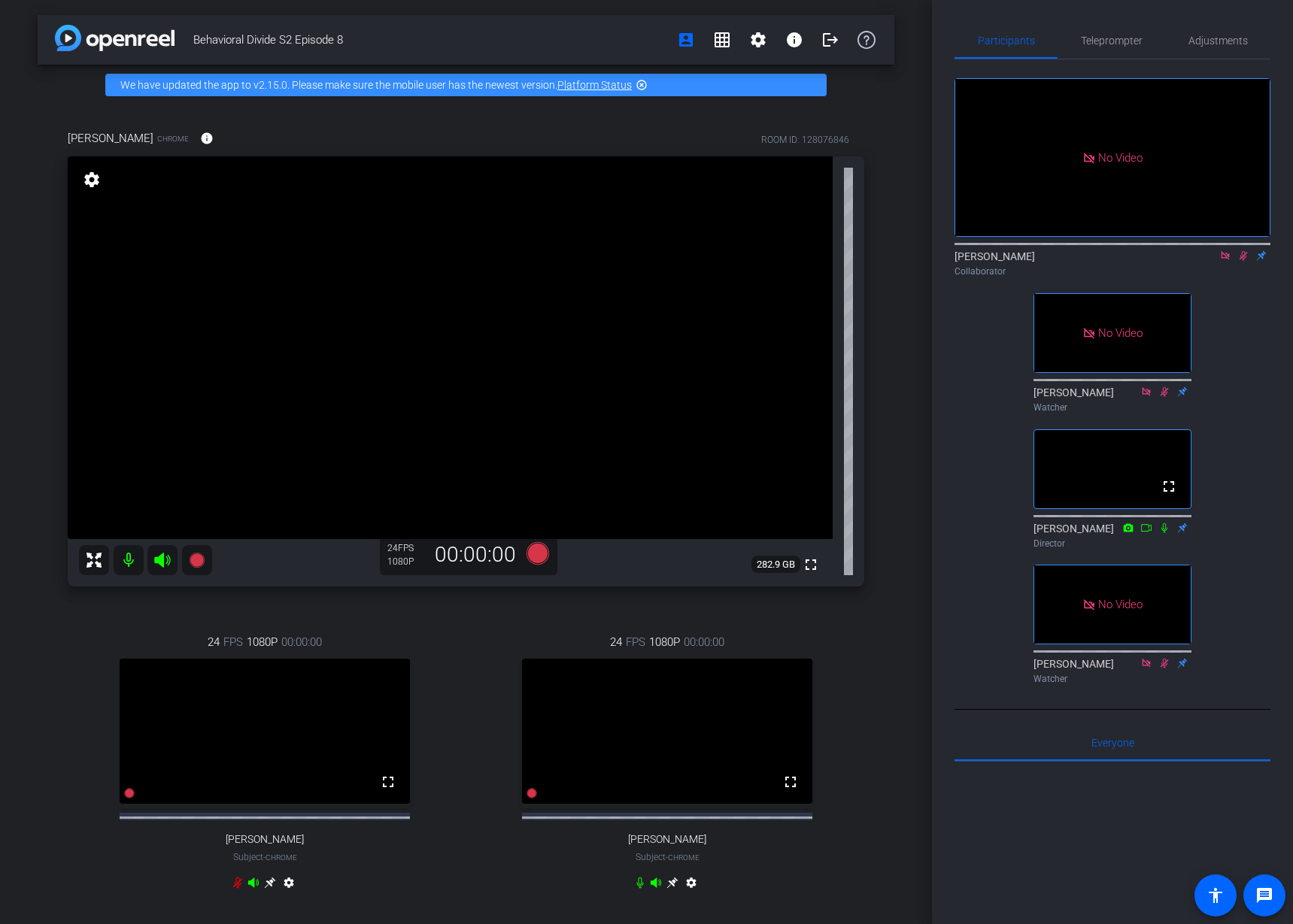
click at [1221, 251] on icon at bounding box center [1224, 255] width 8 height 8
click at [1202, 259] on icon at bounding box center [1207, 255] width 11 height 7
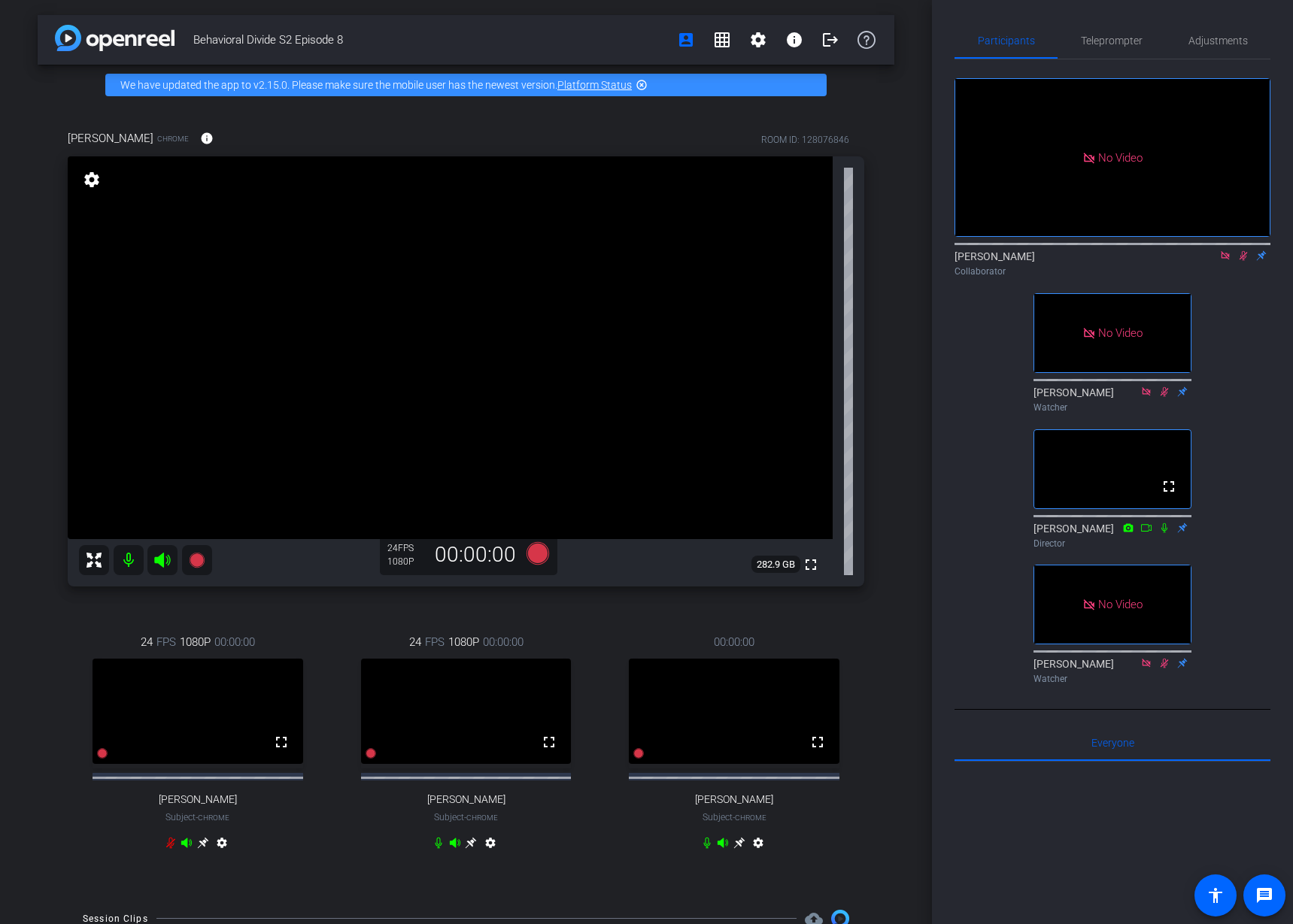
click at [652, 830] on div "00:00:00 fullscreen [PERSON_NAME] Subject - Chrome settings" at bounding box center [734, 744] width 260 height 271
click at [1223, 261] on icon at bounding box center [1224, 255] width 12 height 10
click at [1225, 261] on icon at bounding box center [1224, 255] width 12 height 10
click at [972, 223] on mat-icon "settings" at bounding box center [973, 214] width 18 height 18
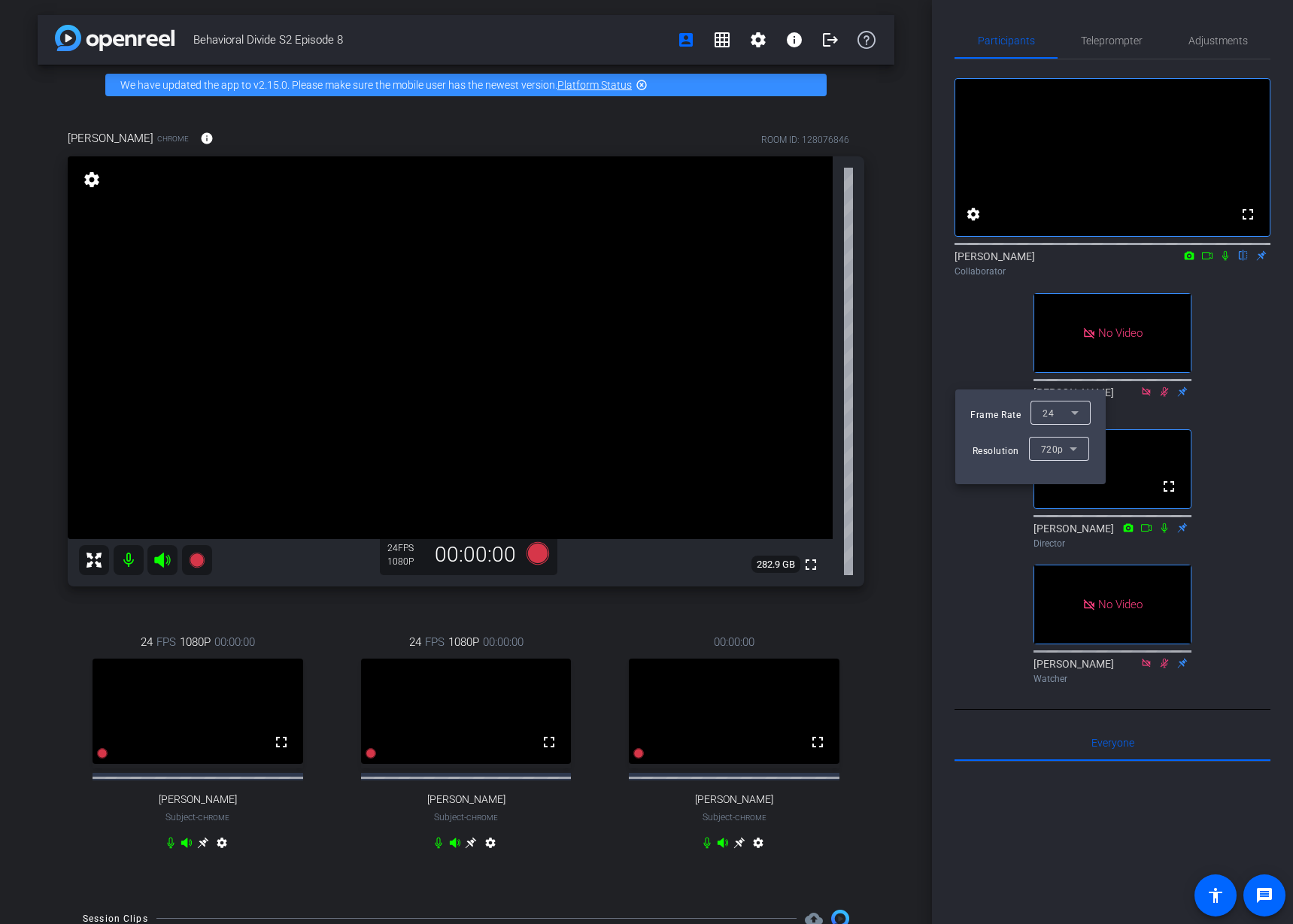
click at [1115, 43] on div at bounding box center [646, 462] width 1293 height 924
click at [1114, 40] on span "Teleprompter" at bounding box center [1111, 40] width 61 height 10
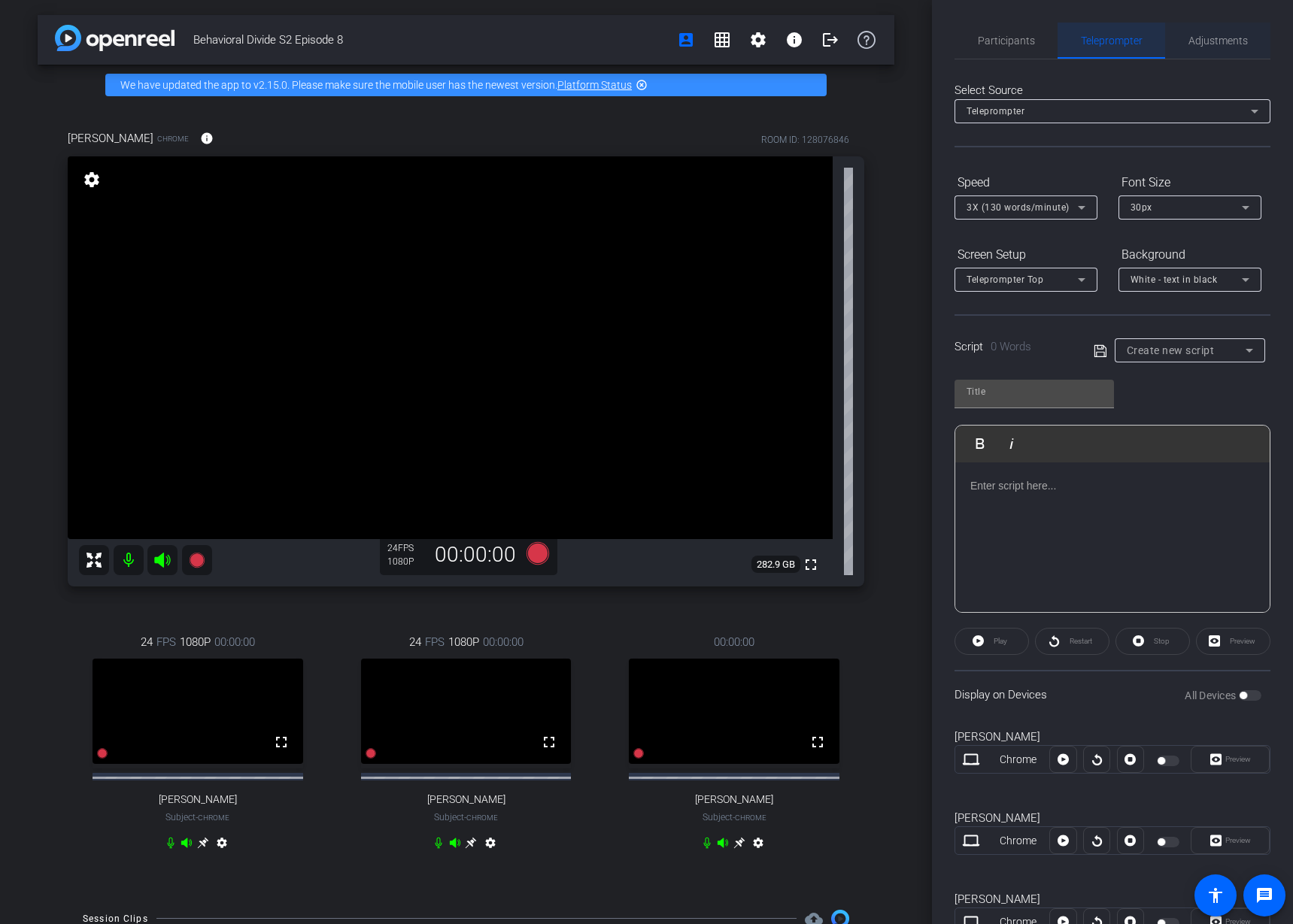
click at [1207, 39] on span "Adjustments" at bounding box center [1218, 40] width 60 height 10
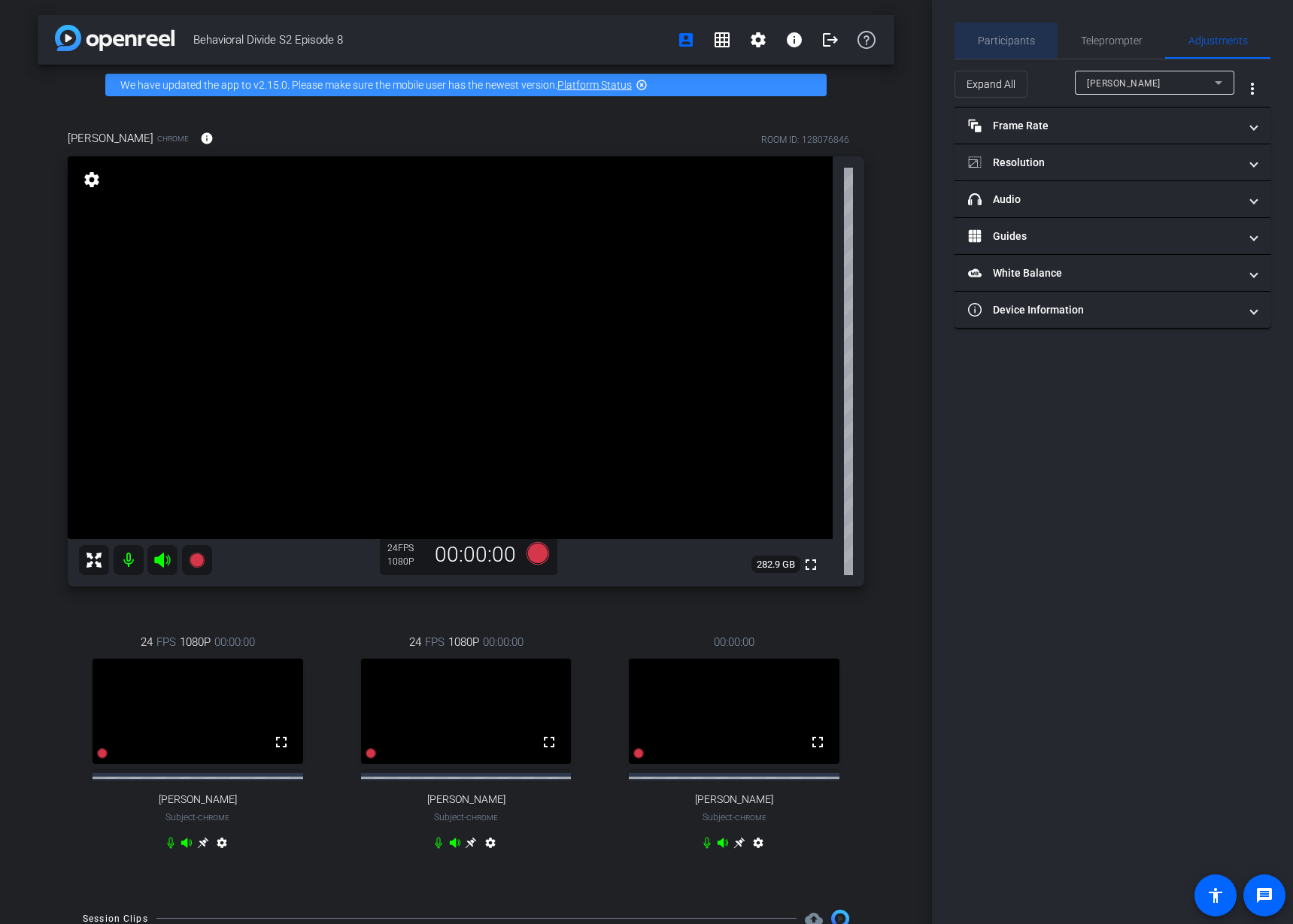
click at [992, 36] on span "Participants" at bounding box center [1006, 40] width 57 height 10
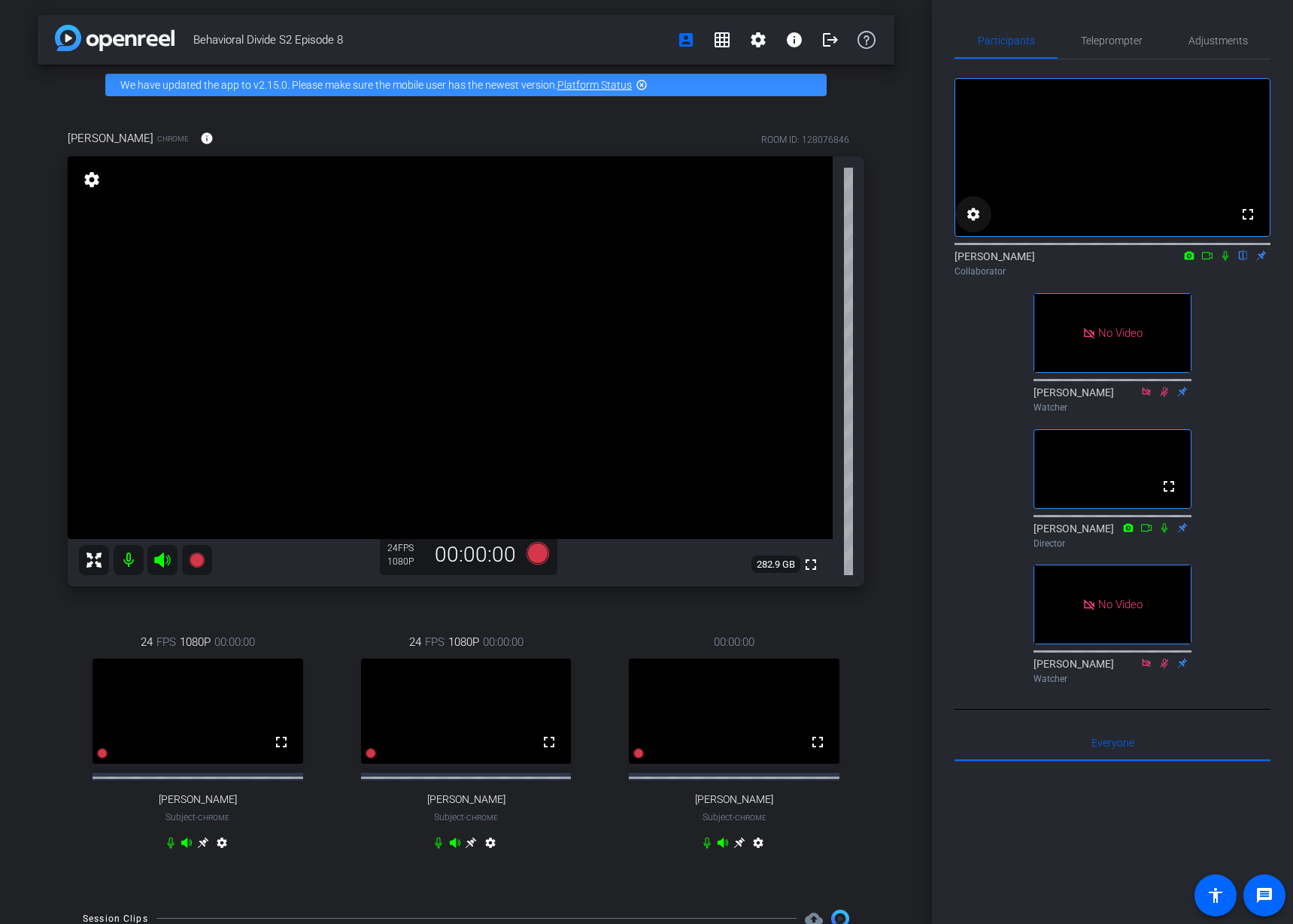
click at [970, 223] on mat-icon "settings" at bounding box center [973, 214] width 18 height 18
click at [903, 120] on div at bounding box center [646, 462] width 1293 height 924
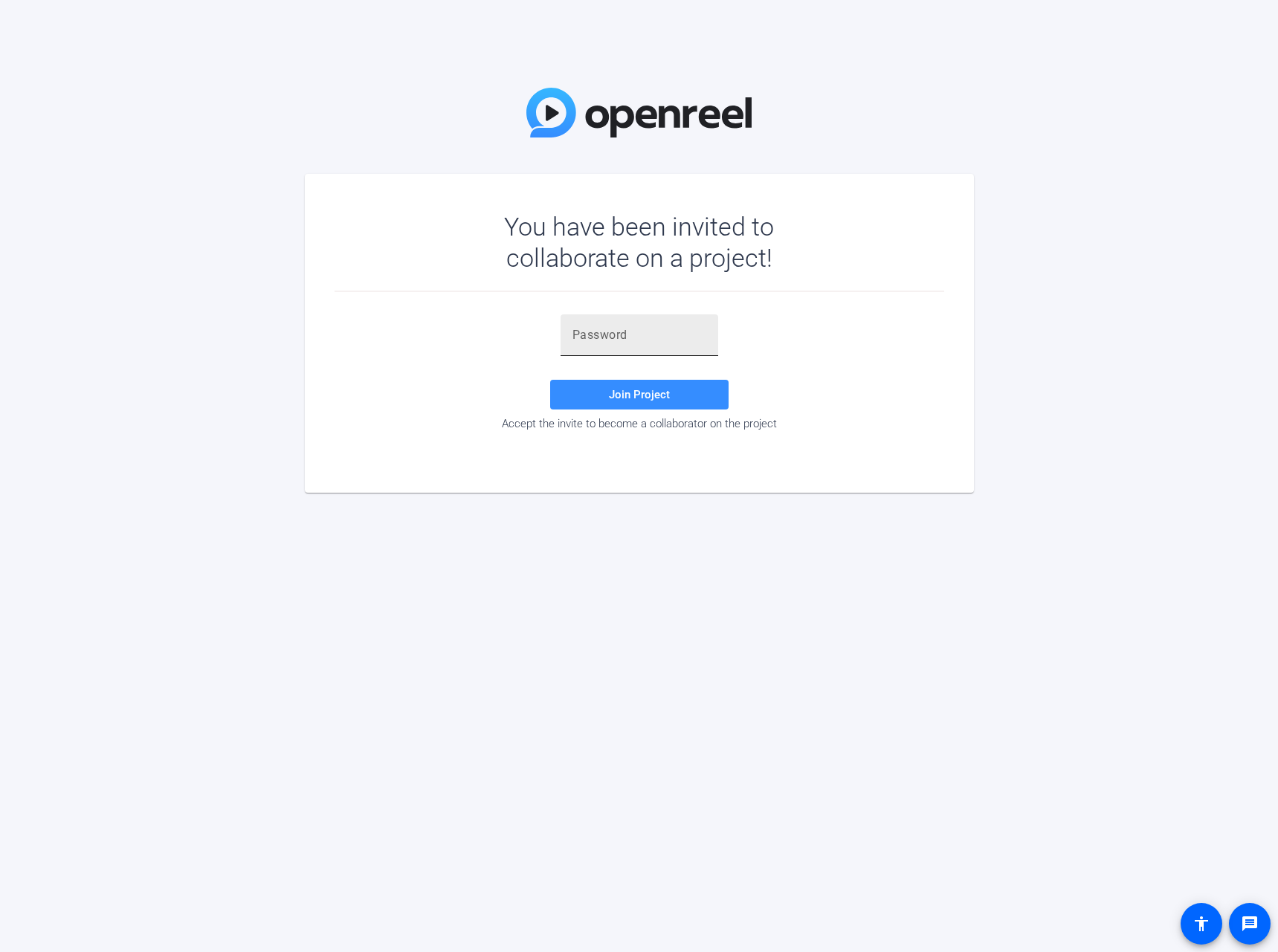
click at [617, 348] on div at bounding box center [638, 335] width 133 height 42
paste input "9bmey2"
type input "9bmey2"
click at [628, 387] on span at bounding box center [639, 395] width 178 height 36
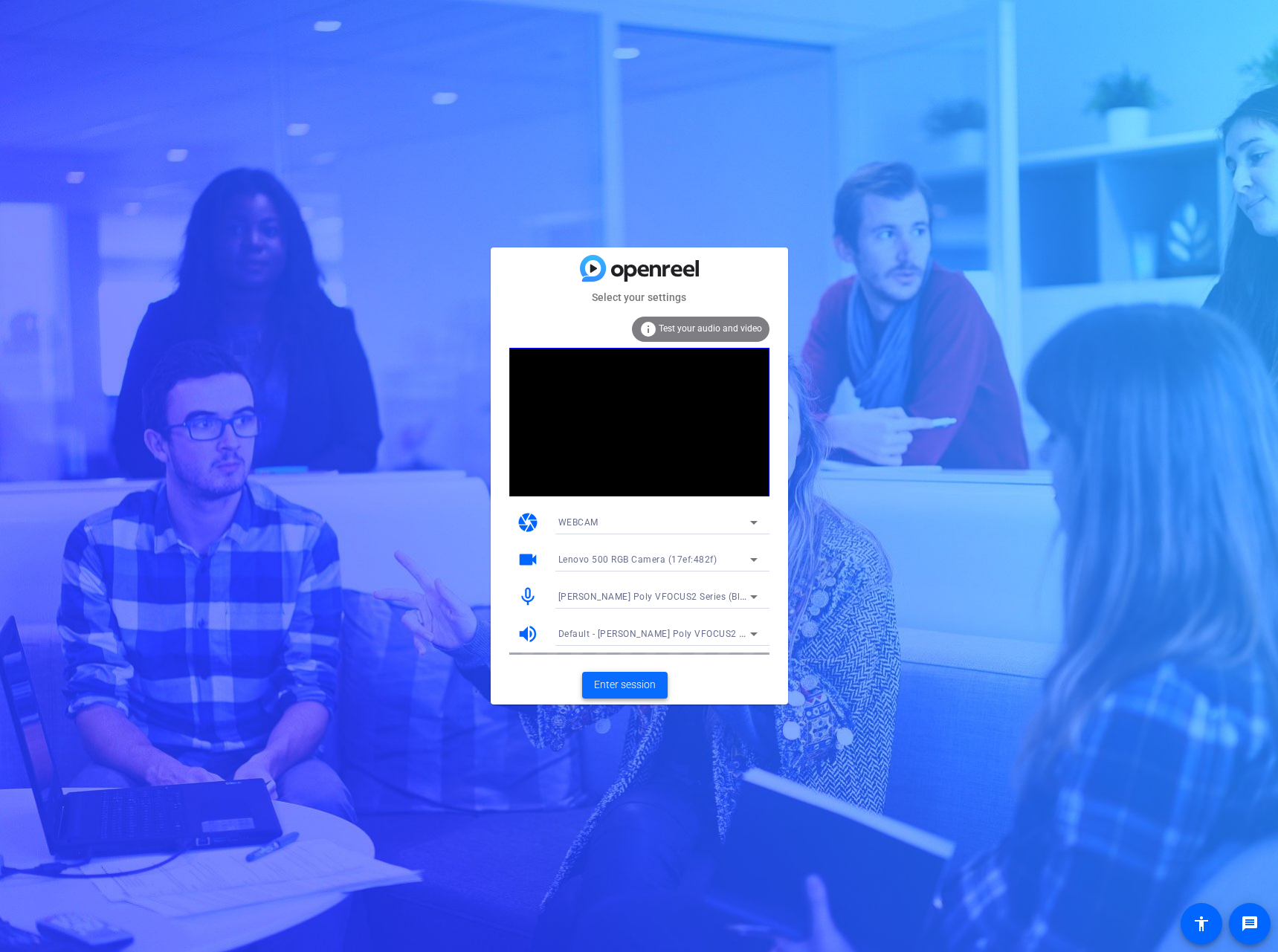
click at [632, 681] on span "Enter session" at bounding box center [624, 685] width 62 height 16
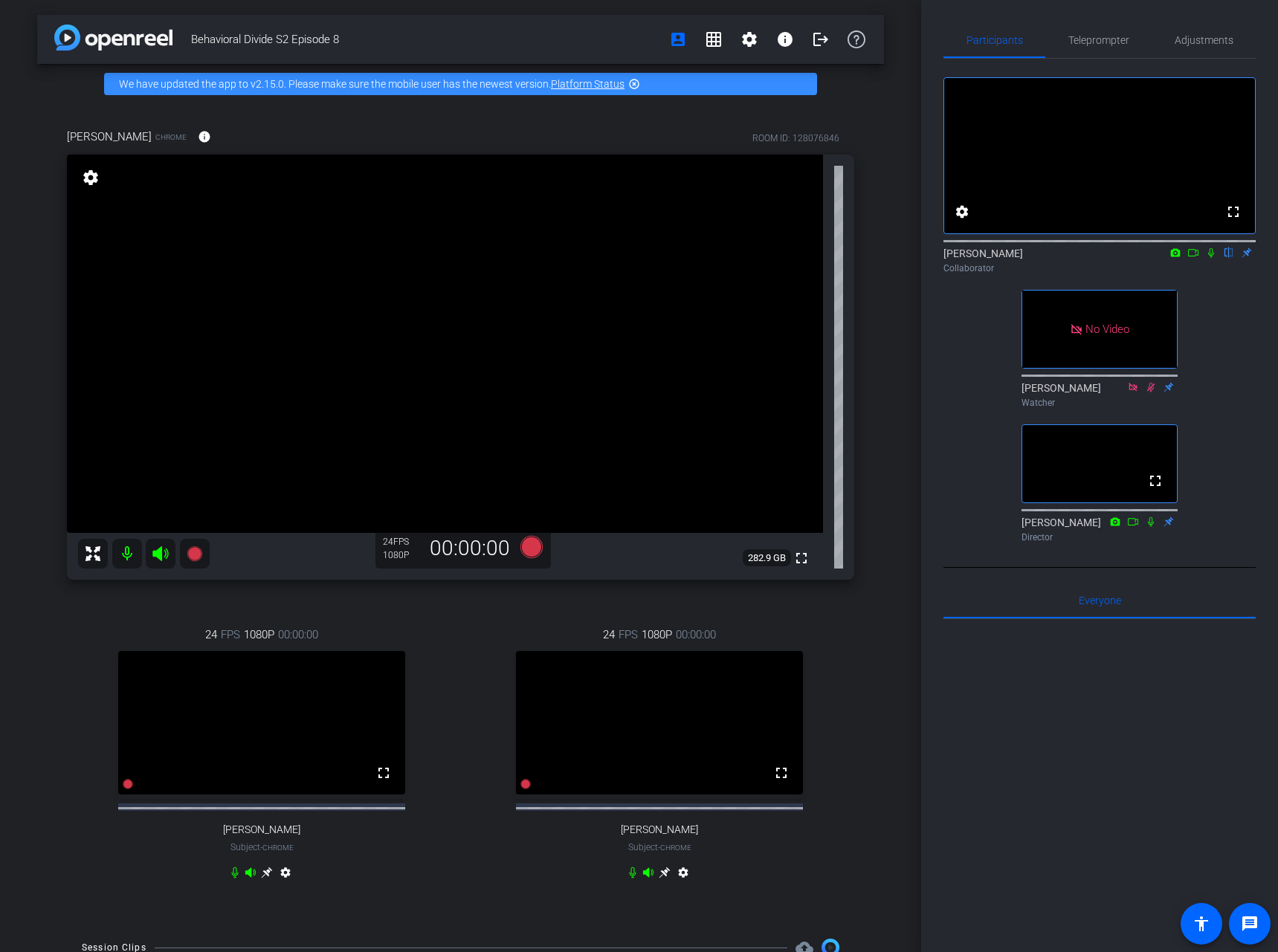
click at [1213, 258] on icon at bounding box center [1210, 252] width 12 height 10
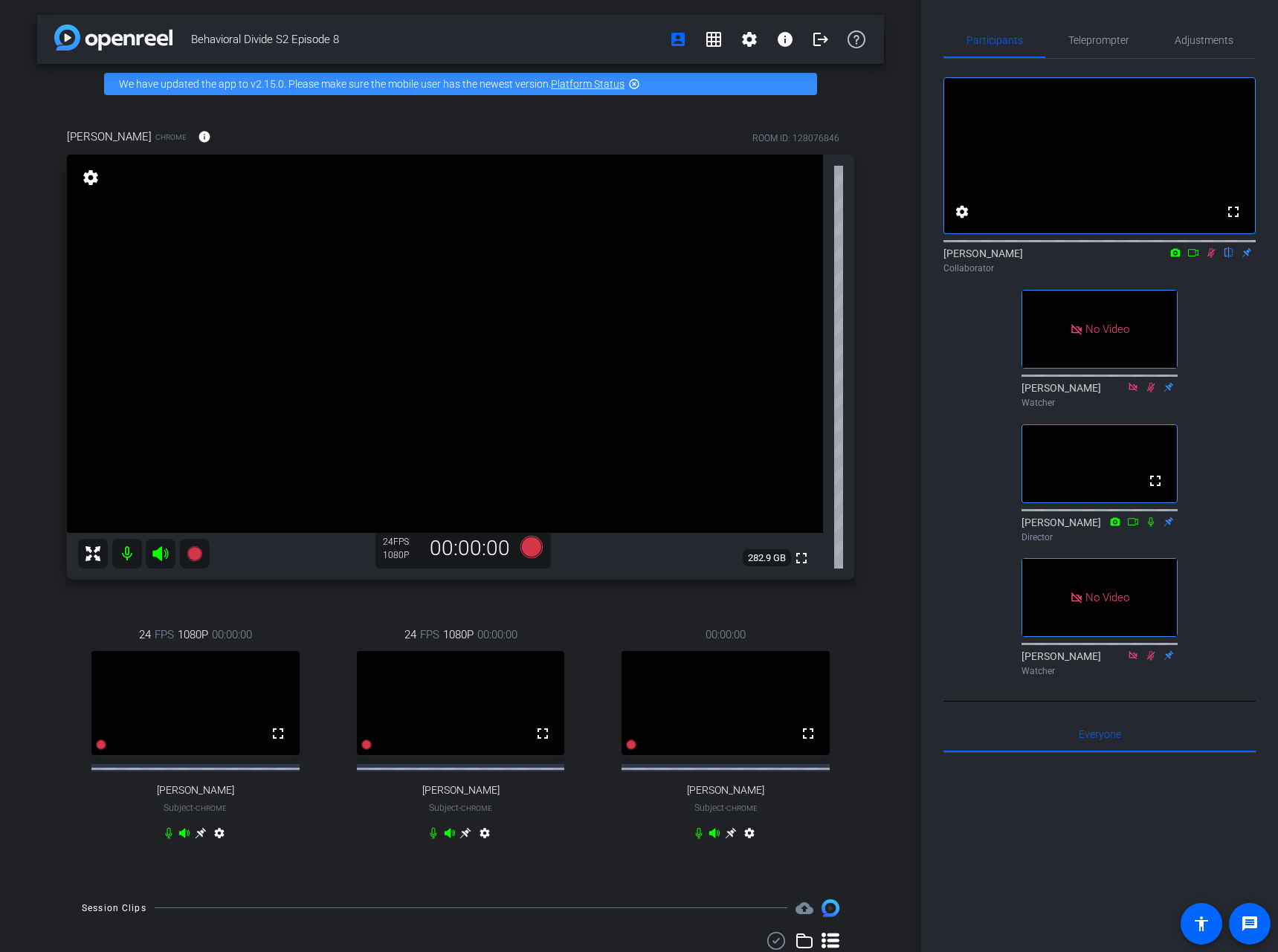
click at [1209, 258] on icon at bounding box center [1211, 253] width 8 height 10
click at [1212, 258] on icon at bounding box center [1210, 253] width 6 height 10
click at [1214, 258] on icon at bounding box center [1210, 252] width 12 height 10
click at [697, 839] on icon at bounding box center [698, 833] width 12 height 12
click at [744, 839] on mat-icon "settings" at bounding box center [749, 836] width 18 height 18
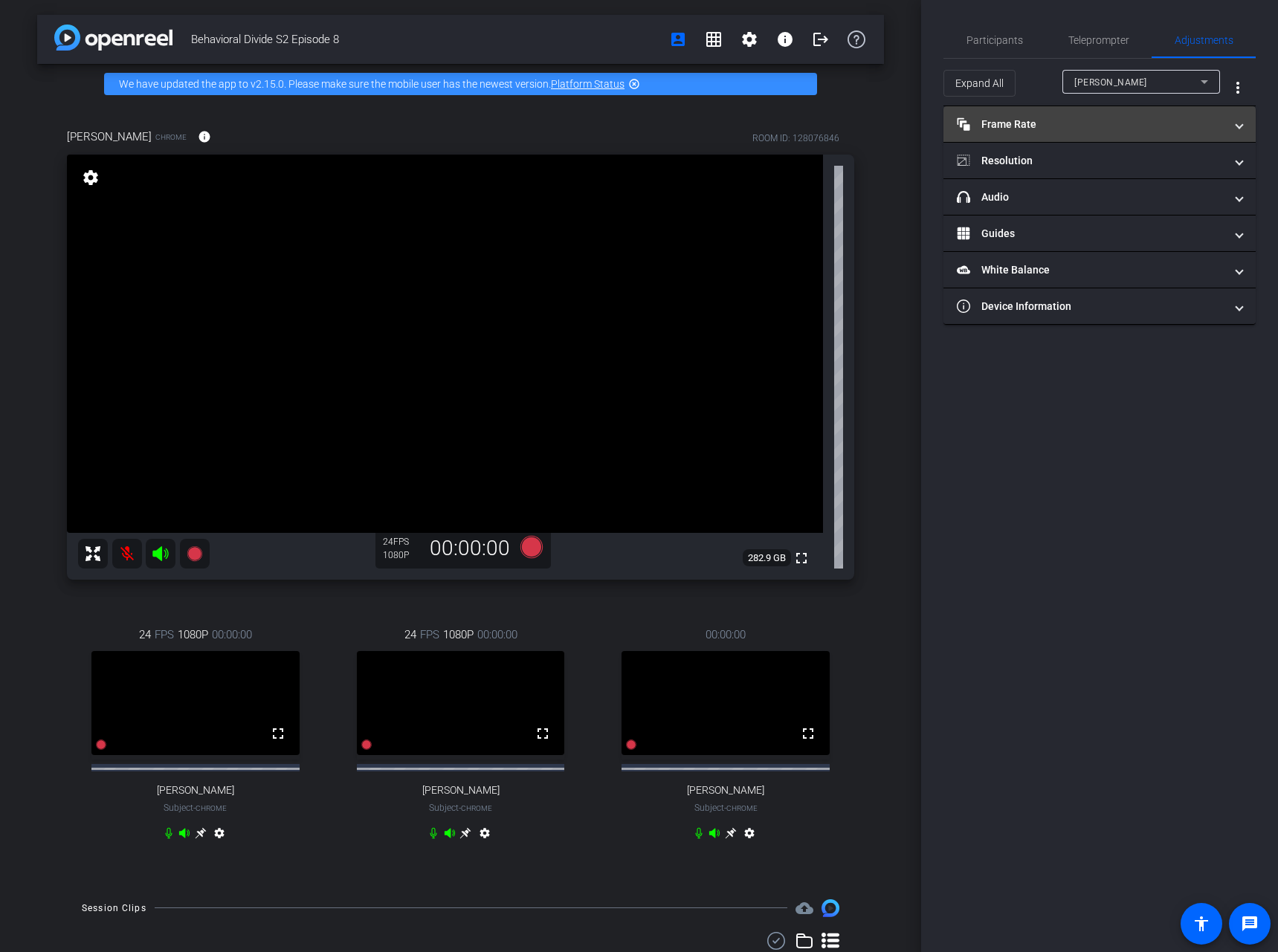
click at [1228, 126] on span "Frame Rate Frame Rate" at bounding box center [1097, 125] width 280 height 16
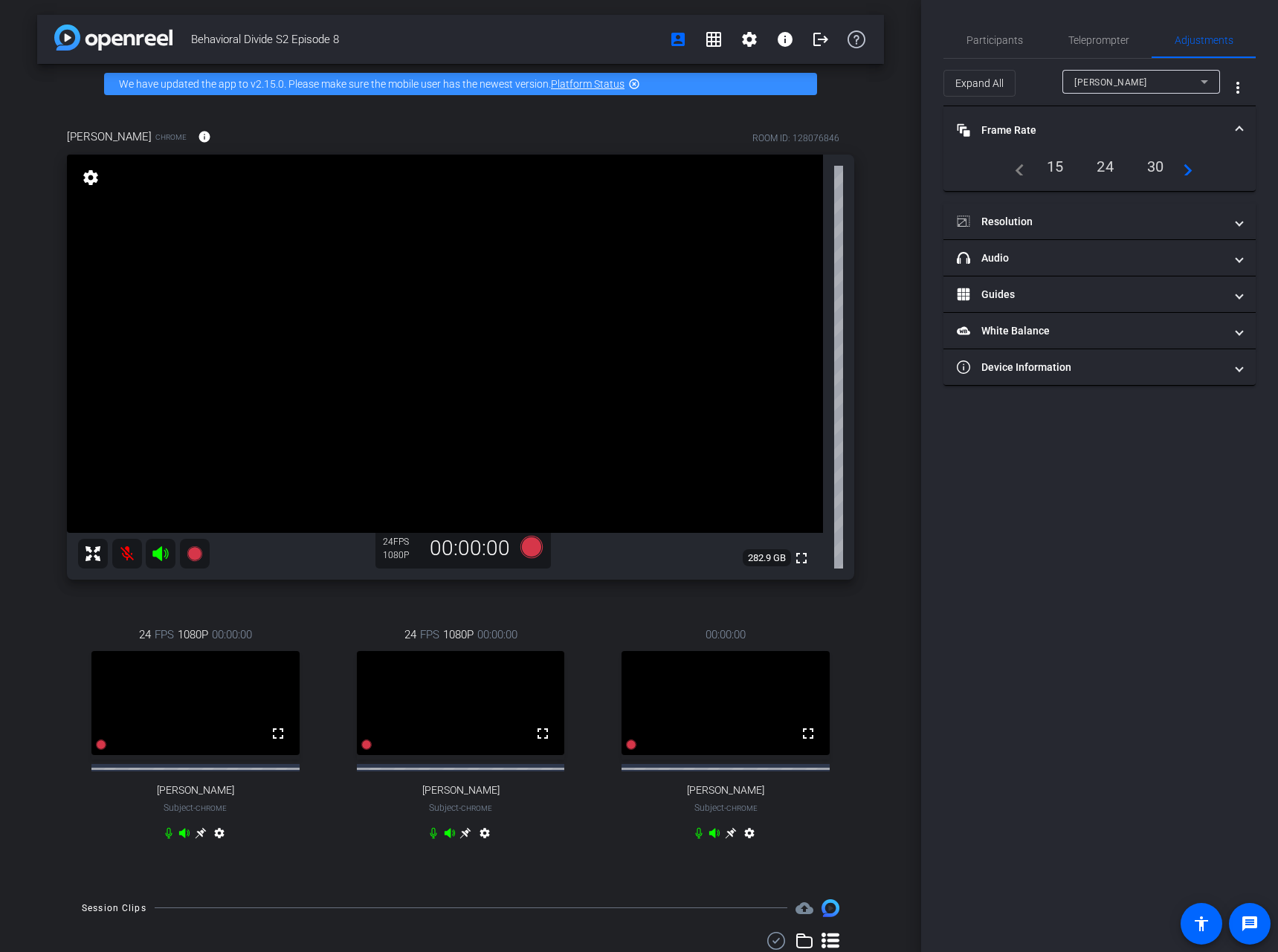
click at [1228, 126] on span "Frame Rate Frame Rate" at bounding box center [1097, 131] width 280 height 16
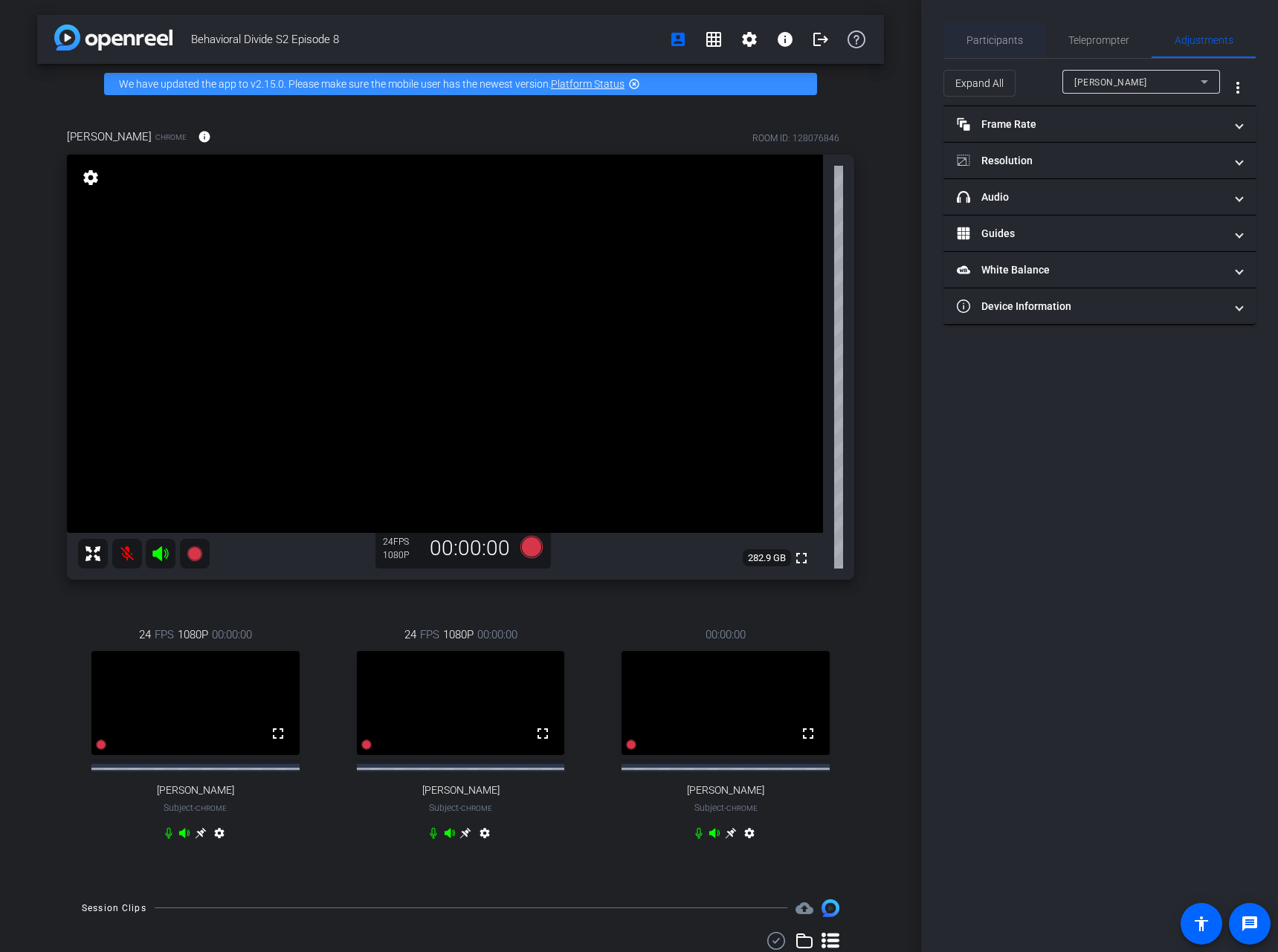
click at [990, 37] on span "Participants" at bounding box center [994, 40] width 57 height 10
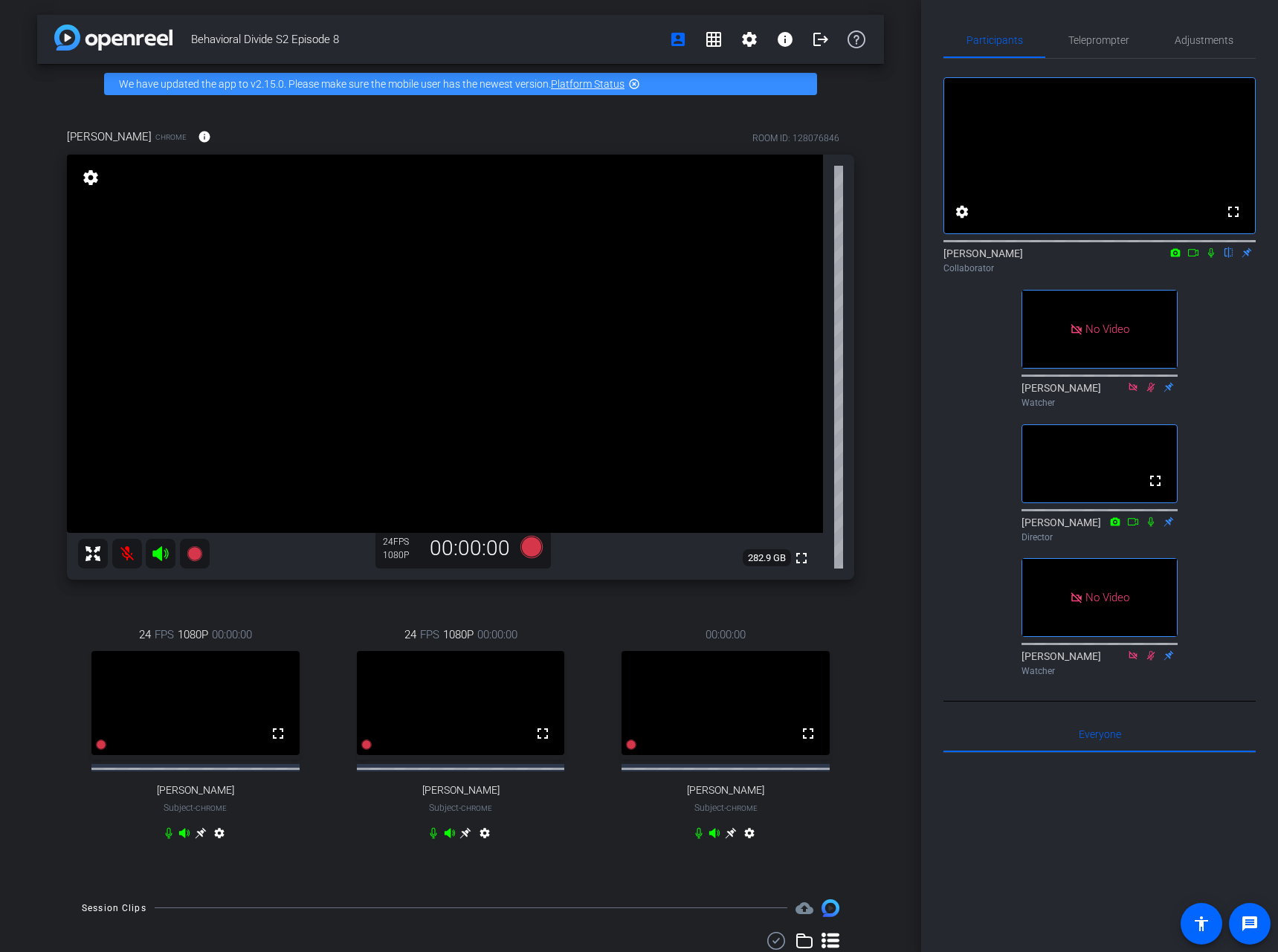
click at [1191, 258] on icon at bounding box center [1193, 252] width 12 height 10
click at [1225, 258] on icon at bounding box center [1228, 252] width 12 height 10
click at [1224, 258] on icon at bounding box center [1228, 252] width 12 height 10
click at [1210, 258] on icon at bounding box center [1210, 252] width 12 height 10
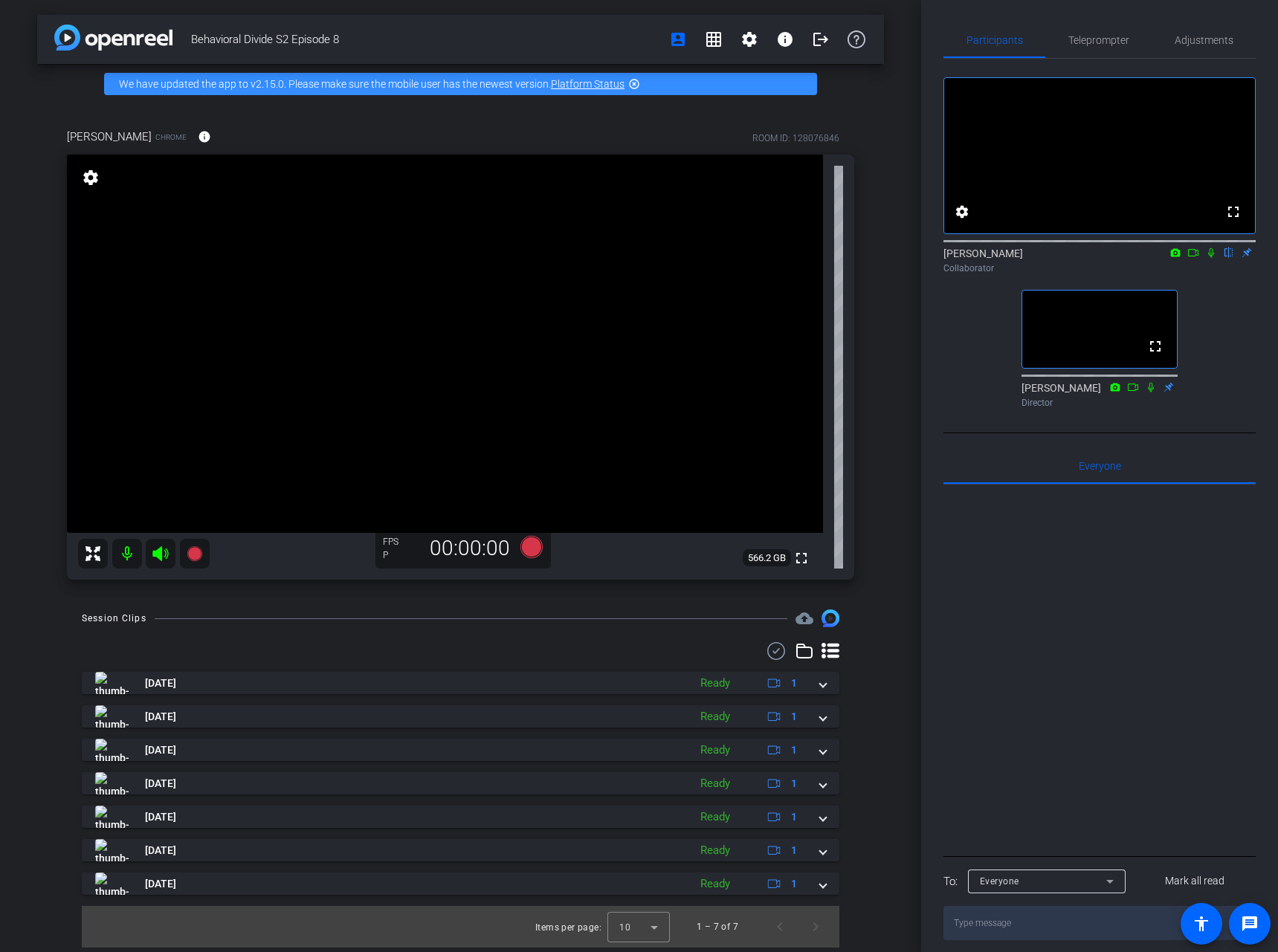
click at [1193, 258] on icon at bounding box center [1193, 252] width 12 height 10
click at [1224, 258] on icon at bounding box center [1228, 252] width 12 height 10
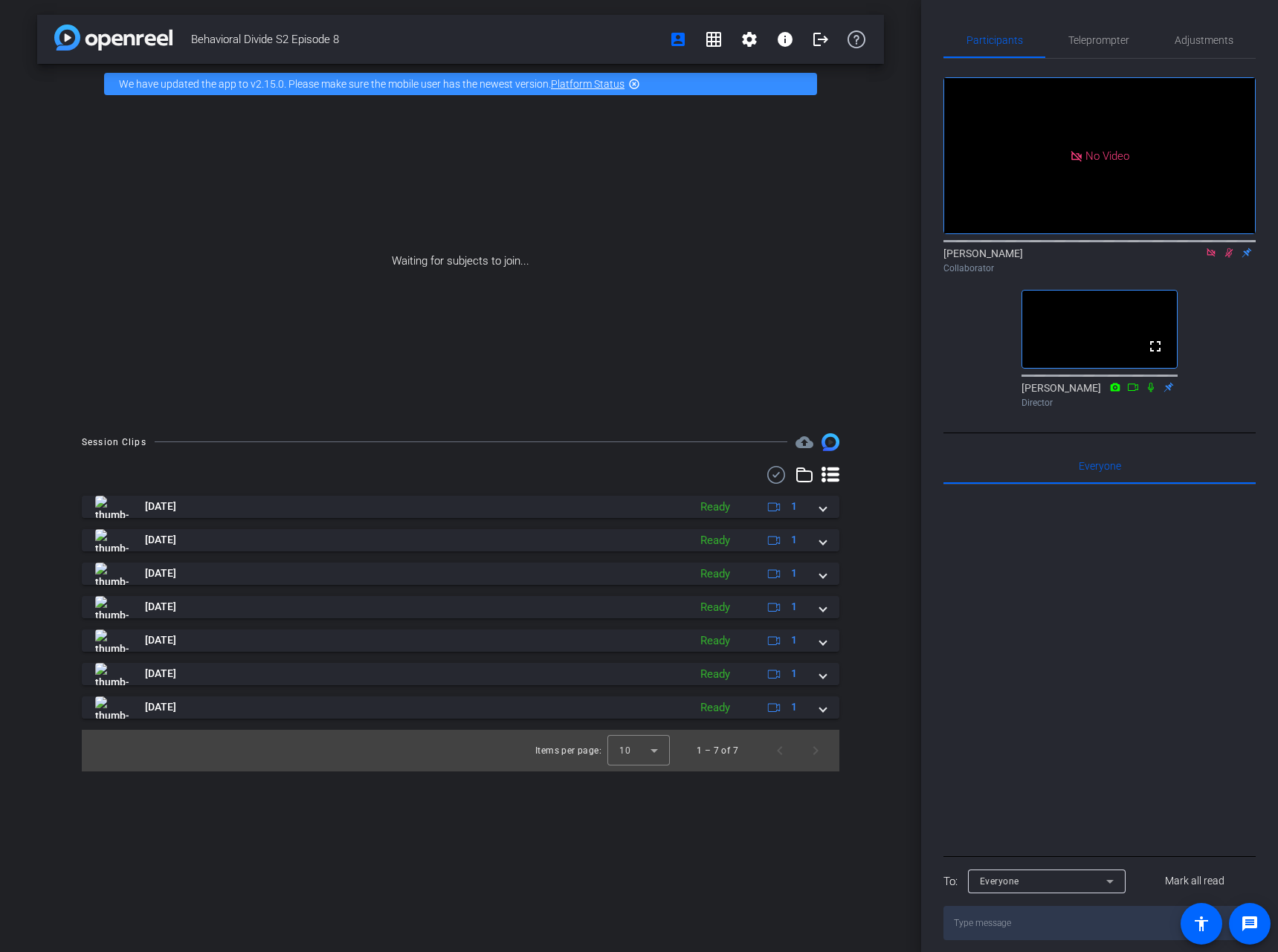
click at [1214, 256] on icon at bounding box center [1210, 252] width 8 height 8
click at [1207, 258] on icon at bounding box center [1210, 252] width 12 height 10
click at [1212, 258] on icon at bounding box center [1210, 253] width 6 height 10
click at [1212, 258] on icon at bounding box center [1211, 253] width 8 height 10
click at [1212, 258] on icon at bounding box center [1210, 253] width 6 height 10
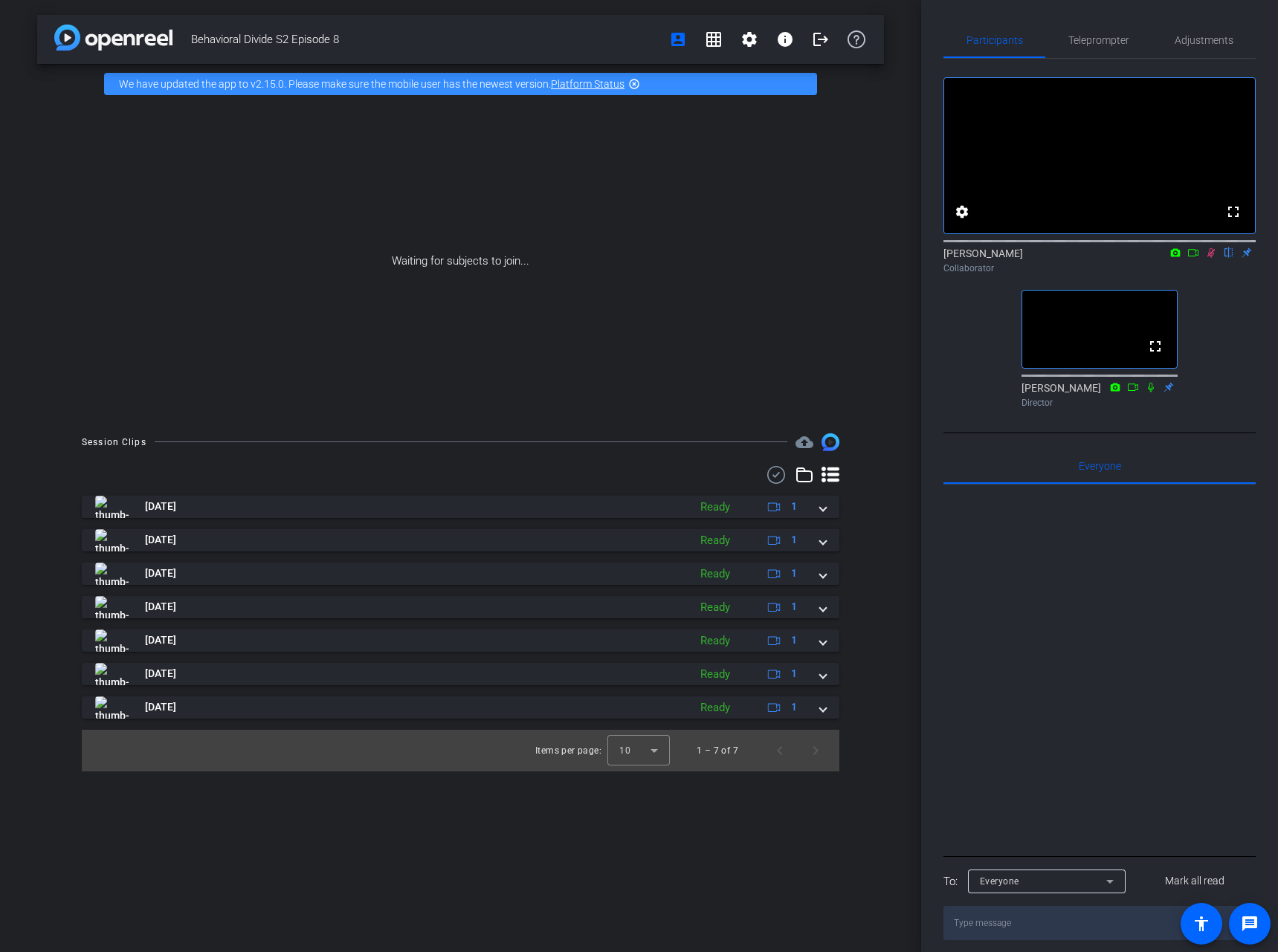
click at [1212, 258] on icon at bounding box center [1211, 253] width 8 height 10
click at [1213, 258] on icon at bounding box center [1210, 252] width 12 height 10
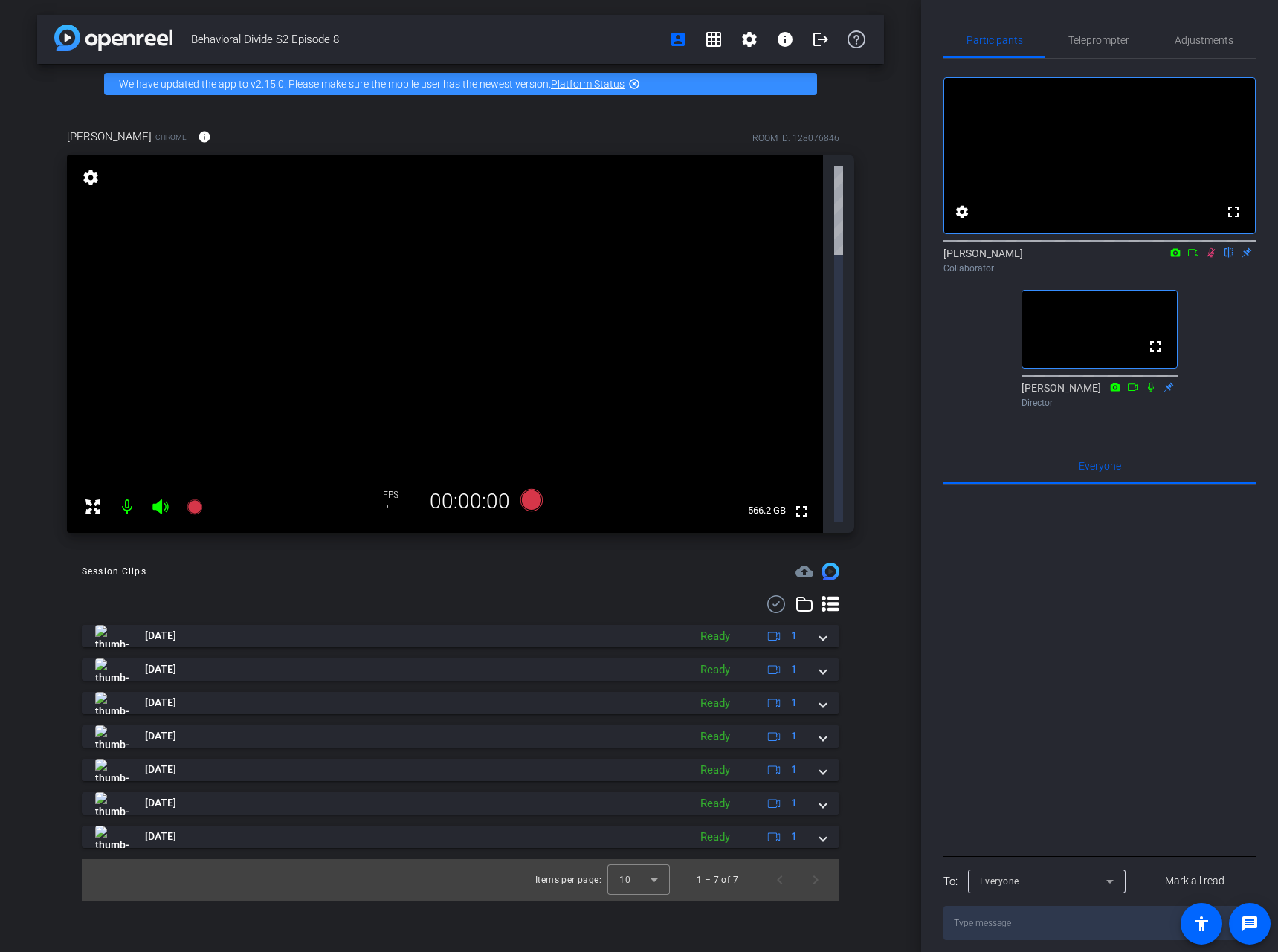
click at [94, 177] on mat-icon "settings" at bounding box center [90, 177] width 21 height 18
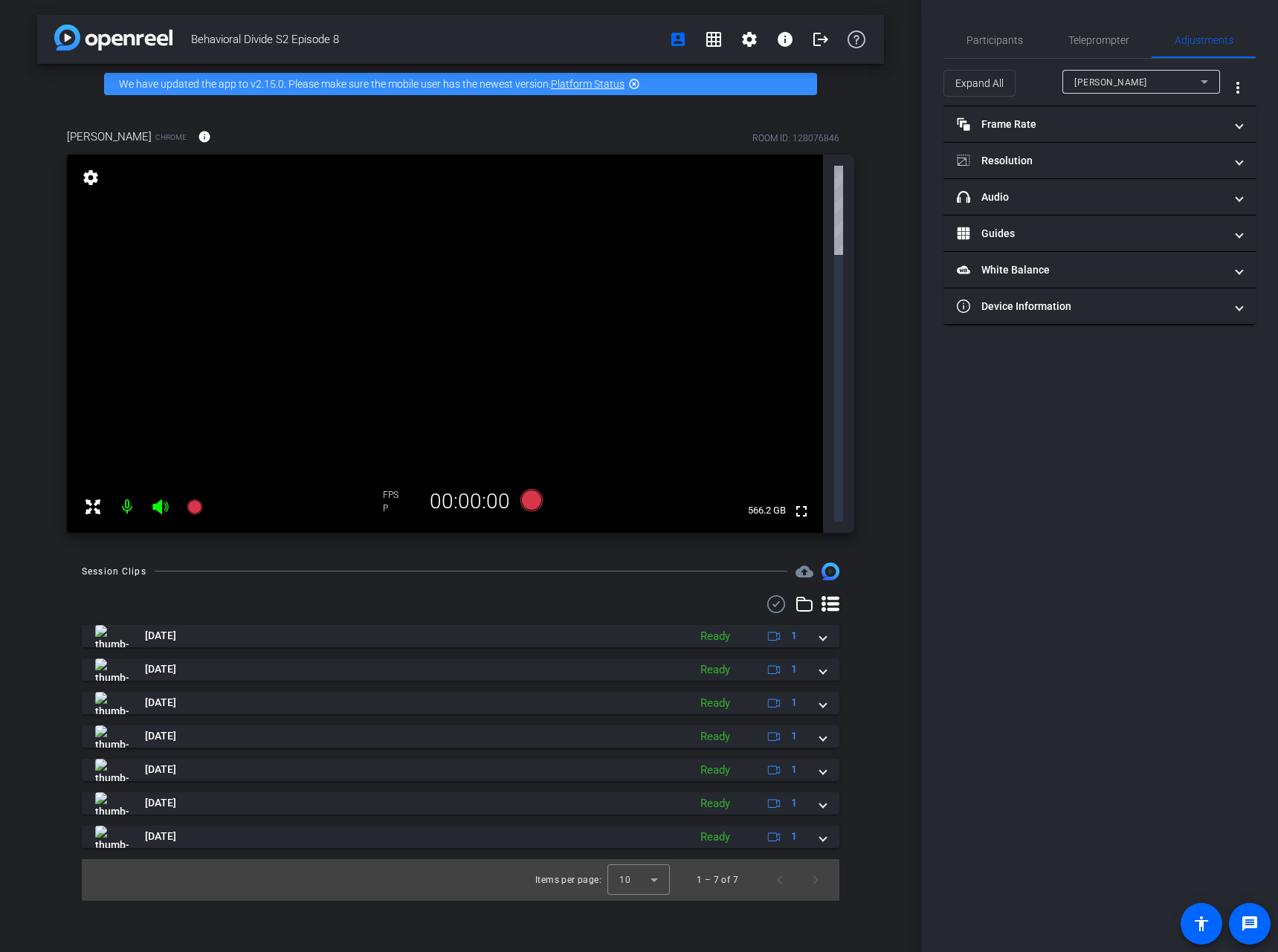
click at [900, 35] on div "Behavioral Divide S2 Episode 8 account_box grid_on settings info logout We have…" at bounding box center [460, 476] width 921 height 952
click at [1022, 21] on div "Participants Teleprompter Adjustments settings Ky Miller flip Collaborator Jand…" at bounding box center [1099, 476] width 357 height 952
click at [992, 38] on span "Participants" at bounding box center [994, 40] width 57 height 10
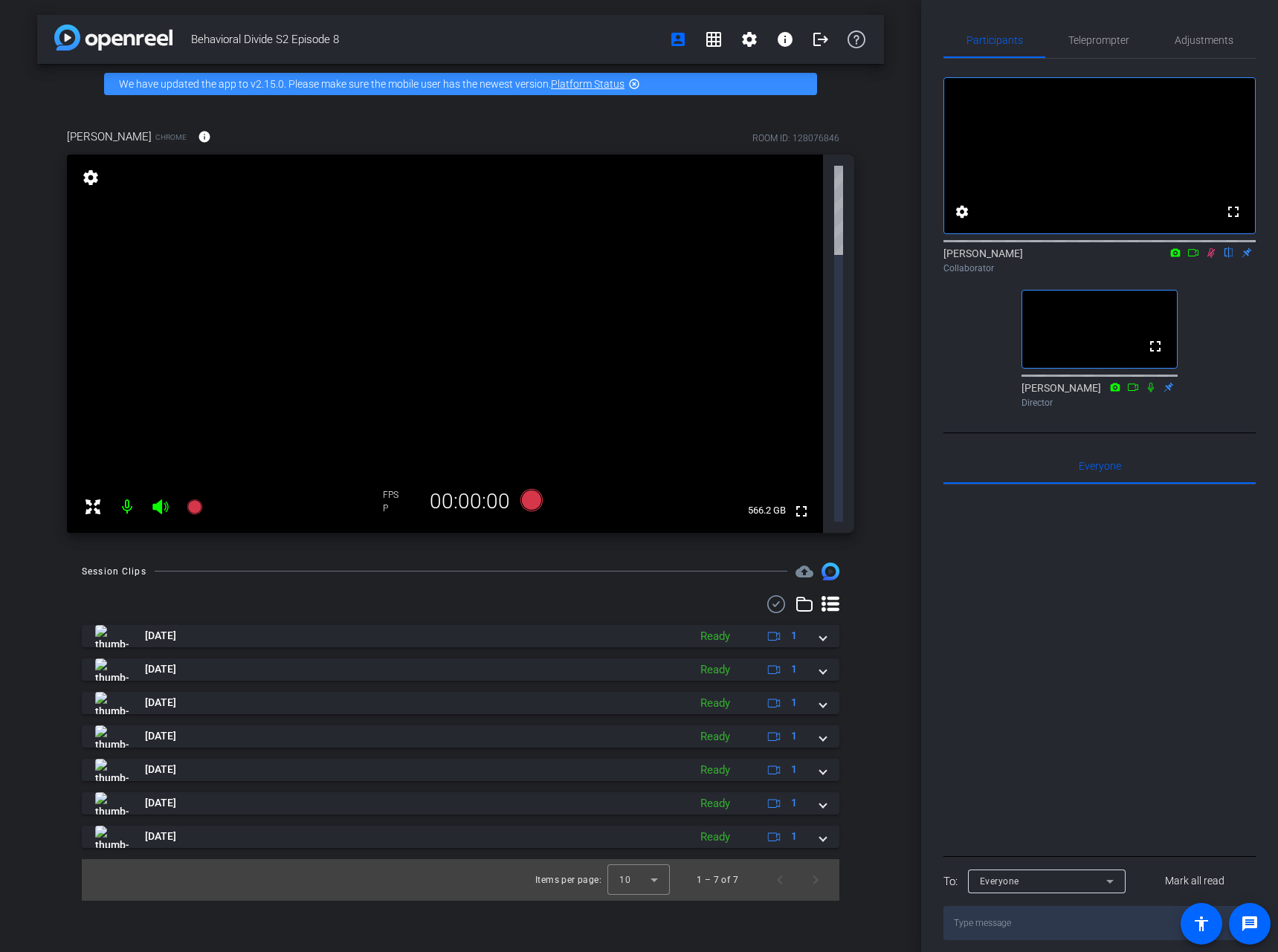
click at [1208, 258] on icon at bounding box center [1210, 252] width 12 height 10
click at [26, 13] on div "Behavioral Divide S2 Episode 8 account_box grid_on settings info logout We have…" at bounding box center [460, 476] width 921 height 952
click at [901, 266] on div "Behavioral Divide S2 Episode 8 account_box grid_on settings info logout We have…" at bounding box center [460, 476] width 921 height 952
click at [1209, 258] on icon at bounding box center [1210, 252] width 12 height 10
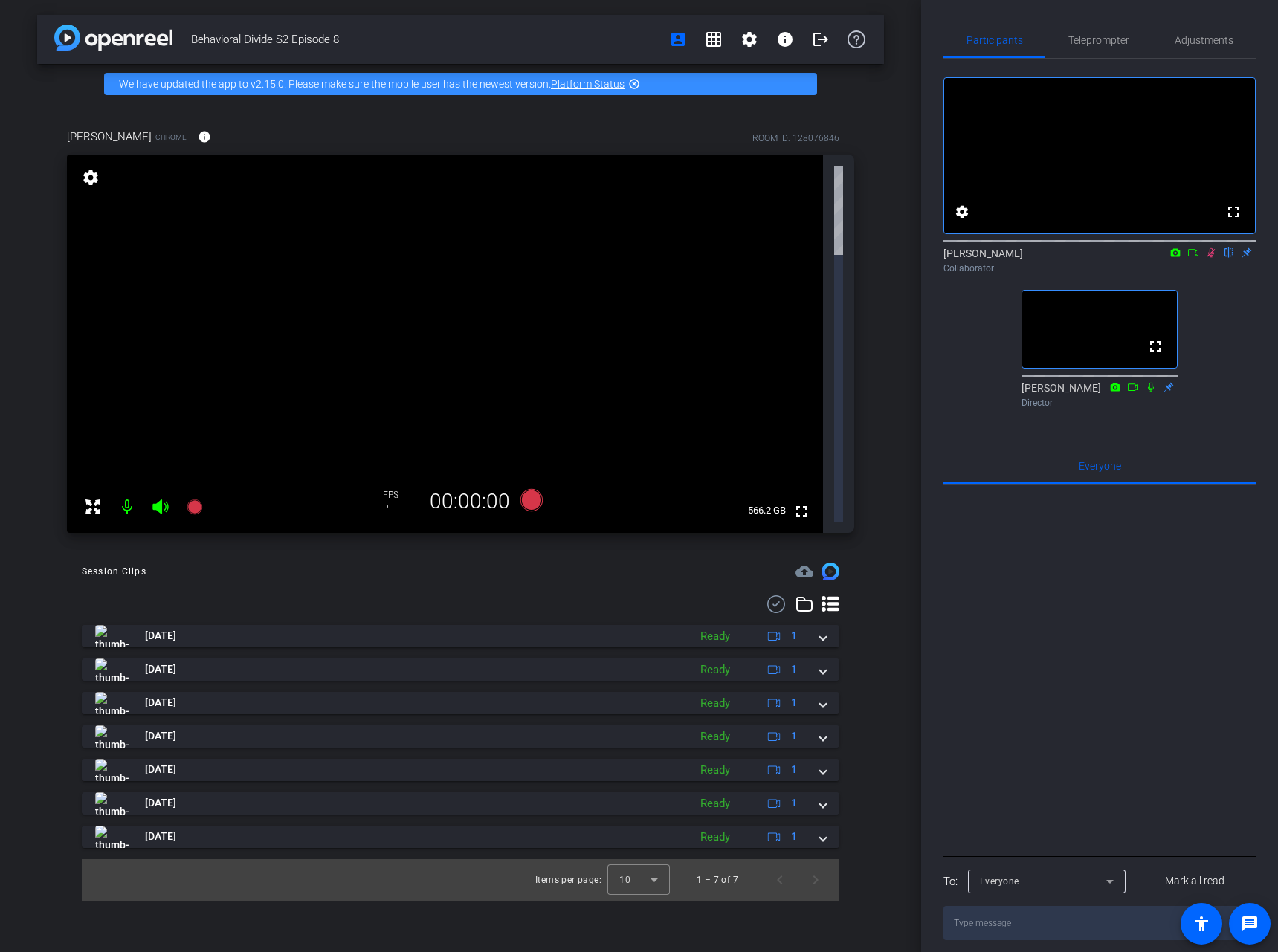
click at [1209, 258] on icon at bounding box center [1210, 252] width 12 height 10
